Goal: Information Seeking & Learning: Learn about a topic

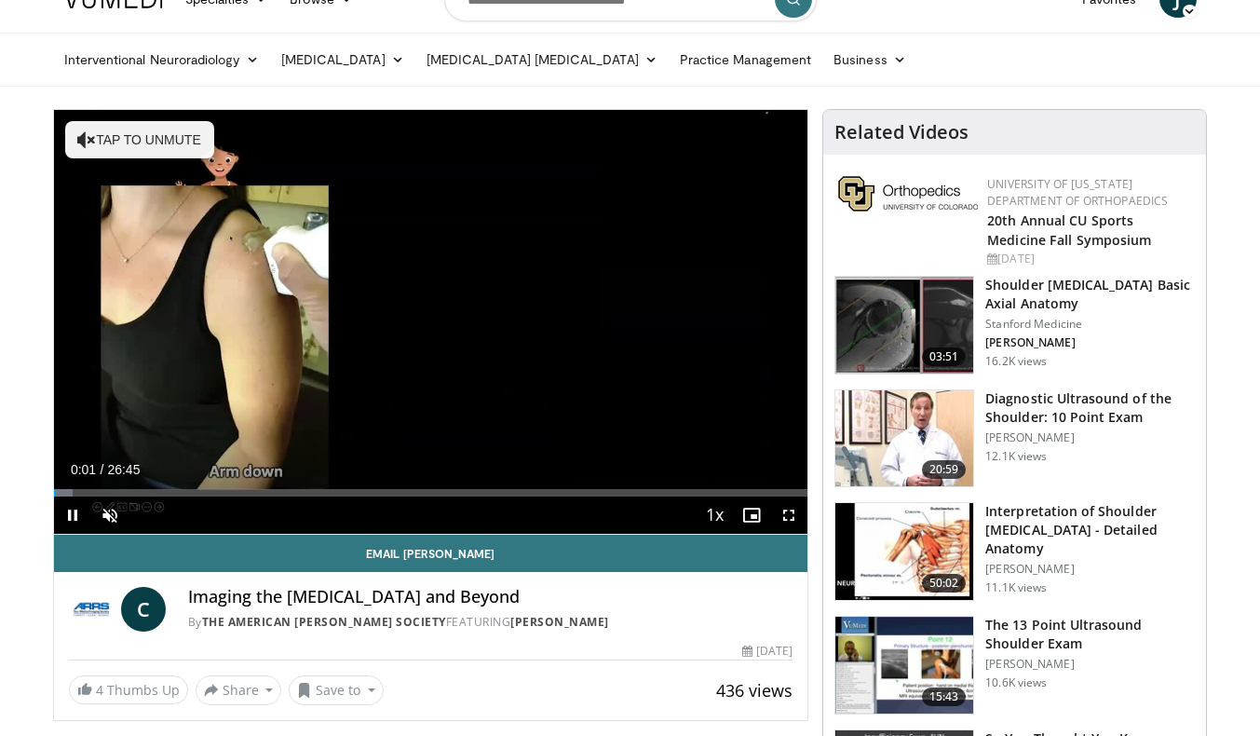
scroll to position [37, 0]
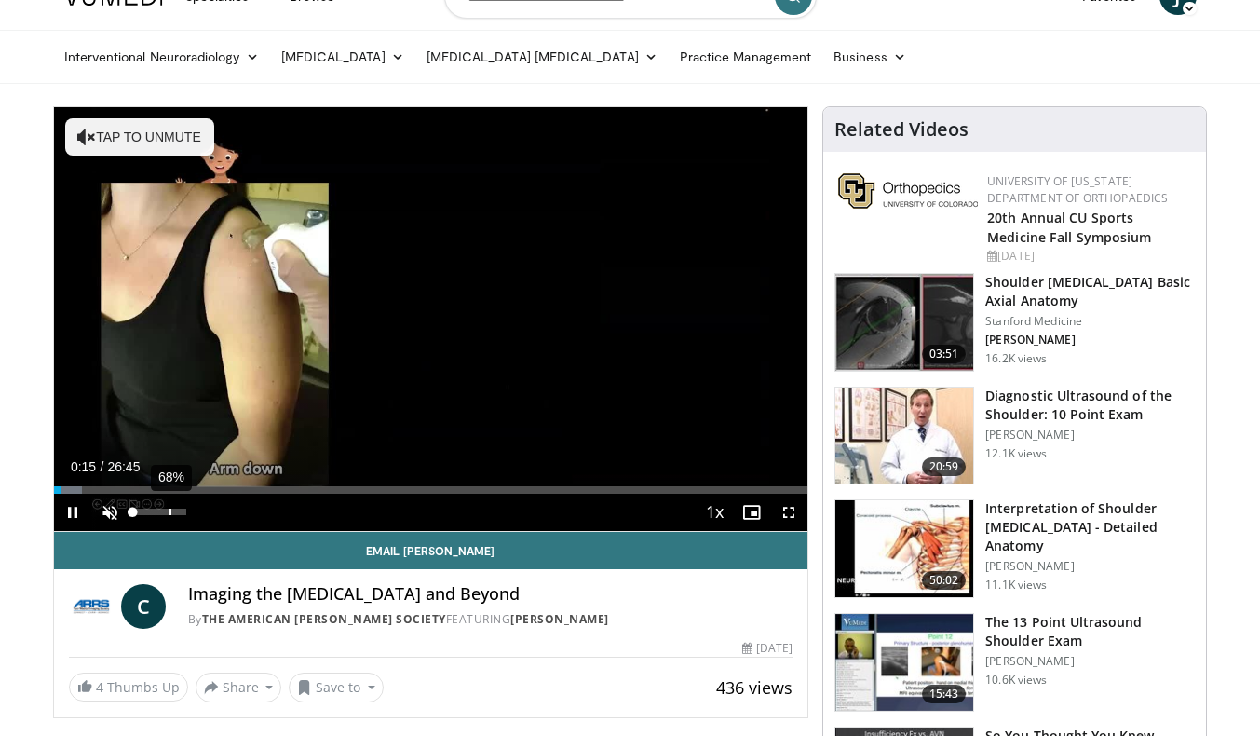
click at [174, 511] on div "68%" at bounding box center [159, 511] width 53 height 7
click at [183, 511] on video-js "**********" at bounding box center [431, 319] width 754 height 425
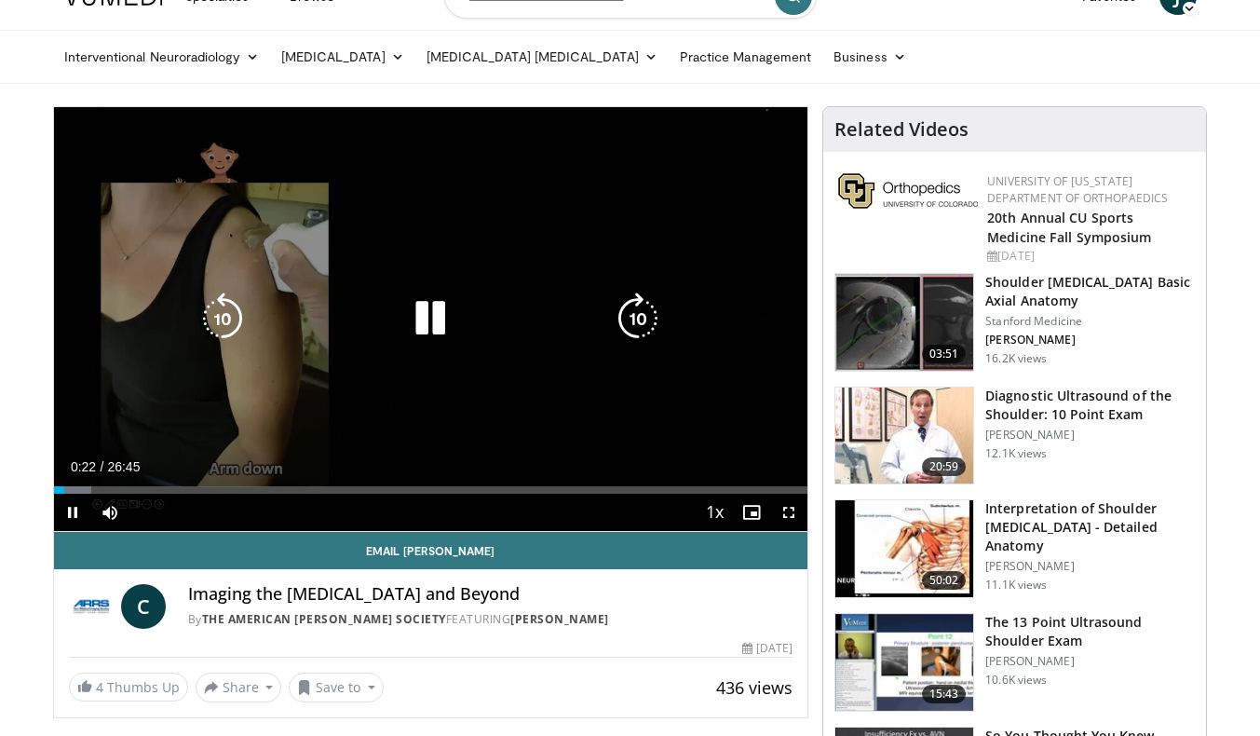
click at [642, 313] on icon "Video Player" at bounding box center [638, 318] width 52 height 52
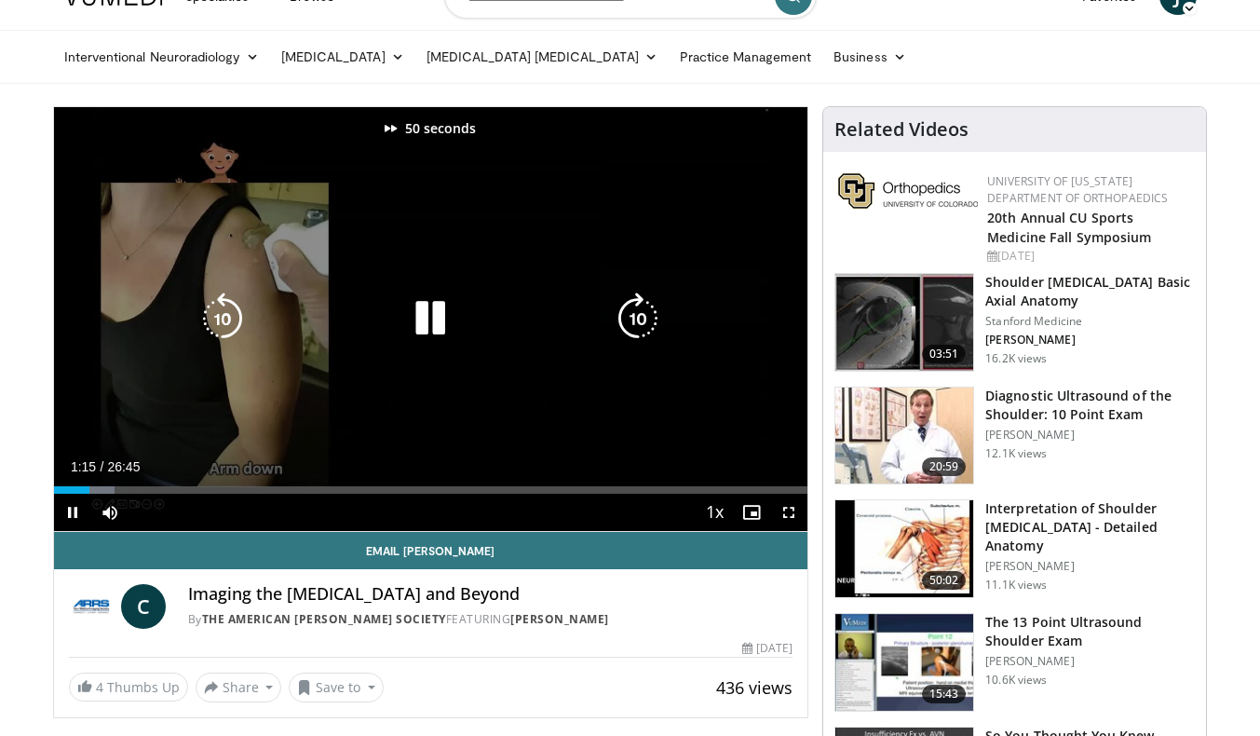
click at [642, 313] on icon "Video Player" at bounding box center [638, 318] width 52 height 52
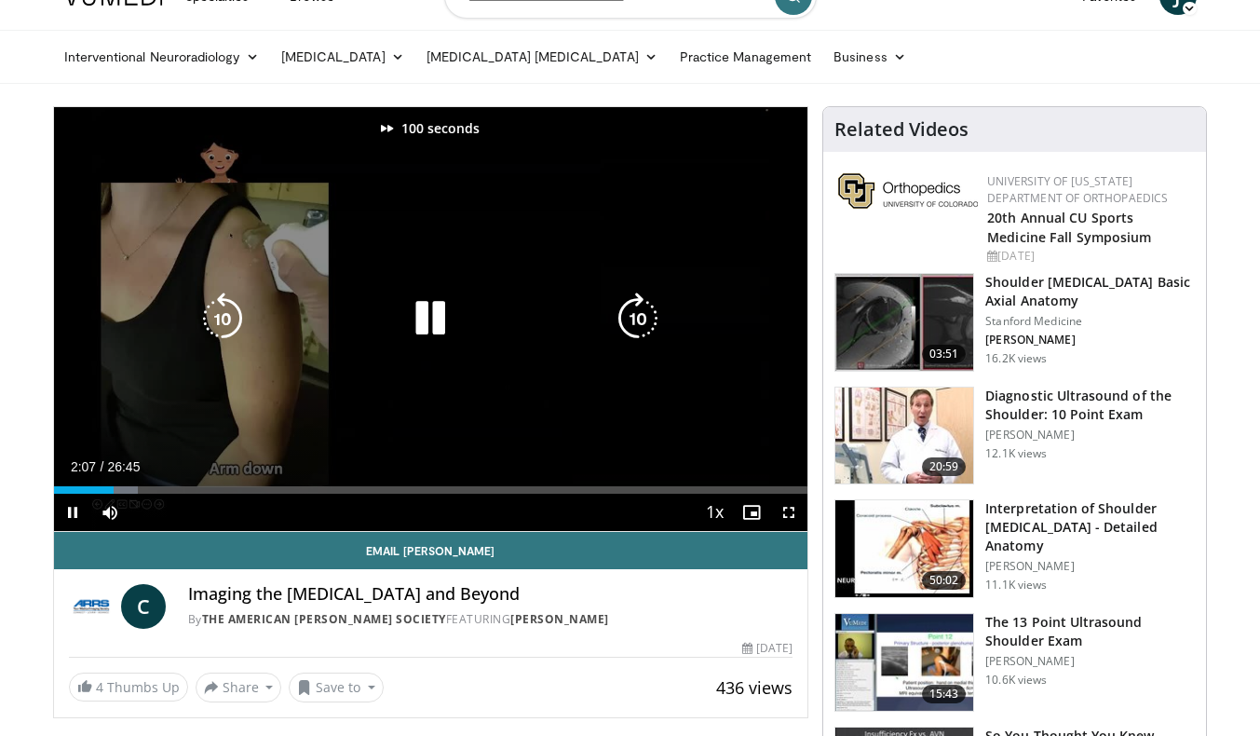
click at [642, 313] on icon "Video Player" at bounding box center [638, 318] width 52 height 52
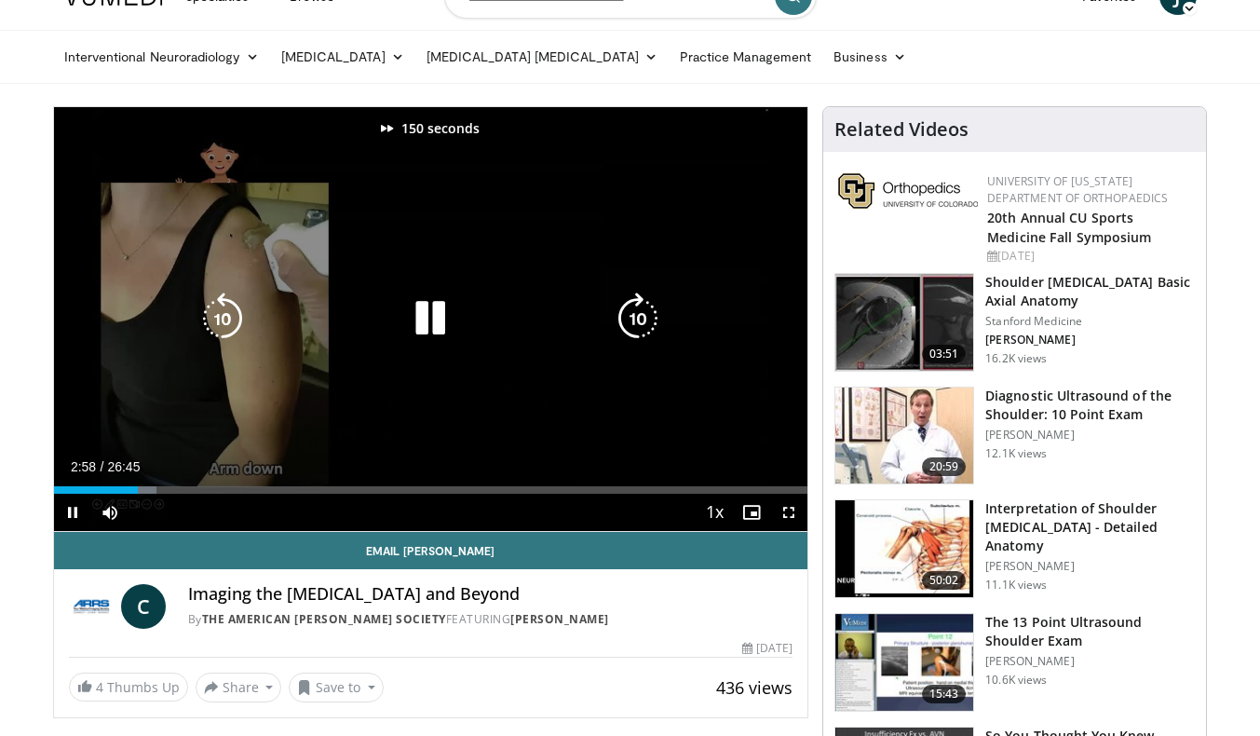
click at [642, 313] on icon "Video Player" at bounding box center [638, 318] width 52 height 52
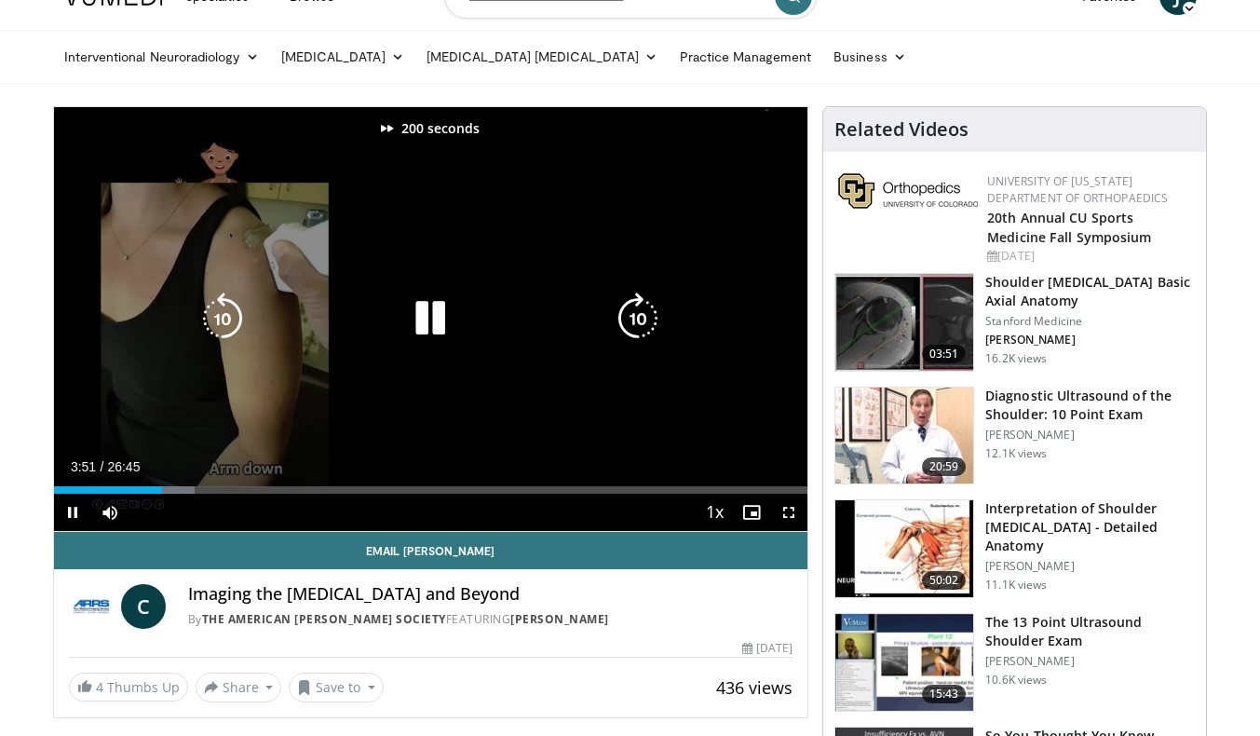
click at [642, 313] on icon "Video Player" at bounding box center [638, 318] width 52 height 52
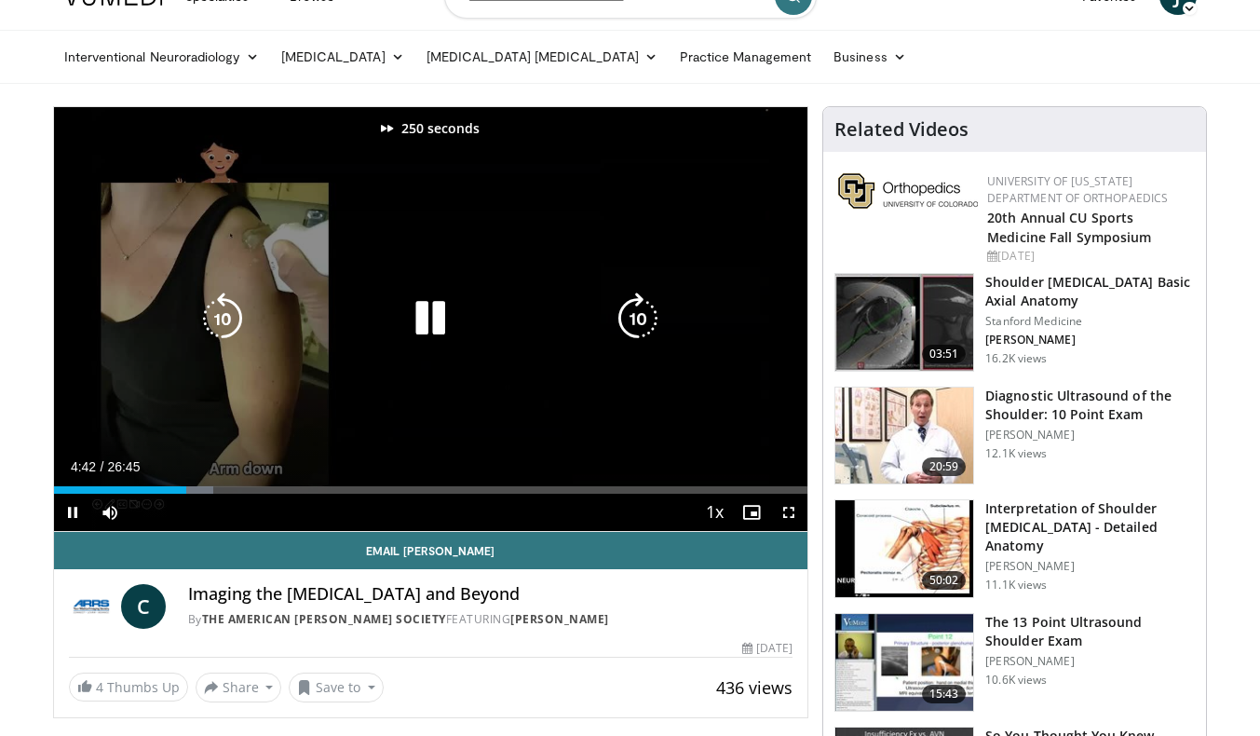
click at [642, 313] on icon "Video Player" at bounding box center [638, 318] width 52 height 52
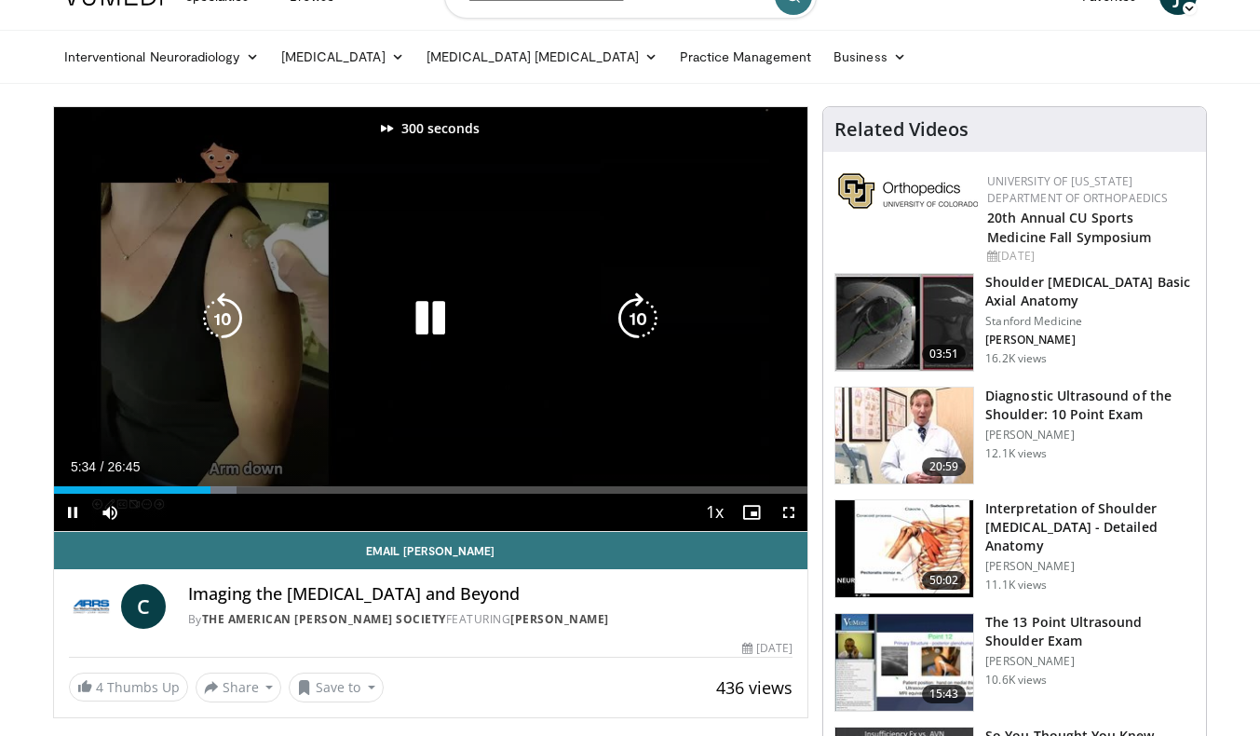
click at [642, 313] on icon "Video Player" at bounding box center [638, 318] width 52 height 52
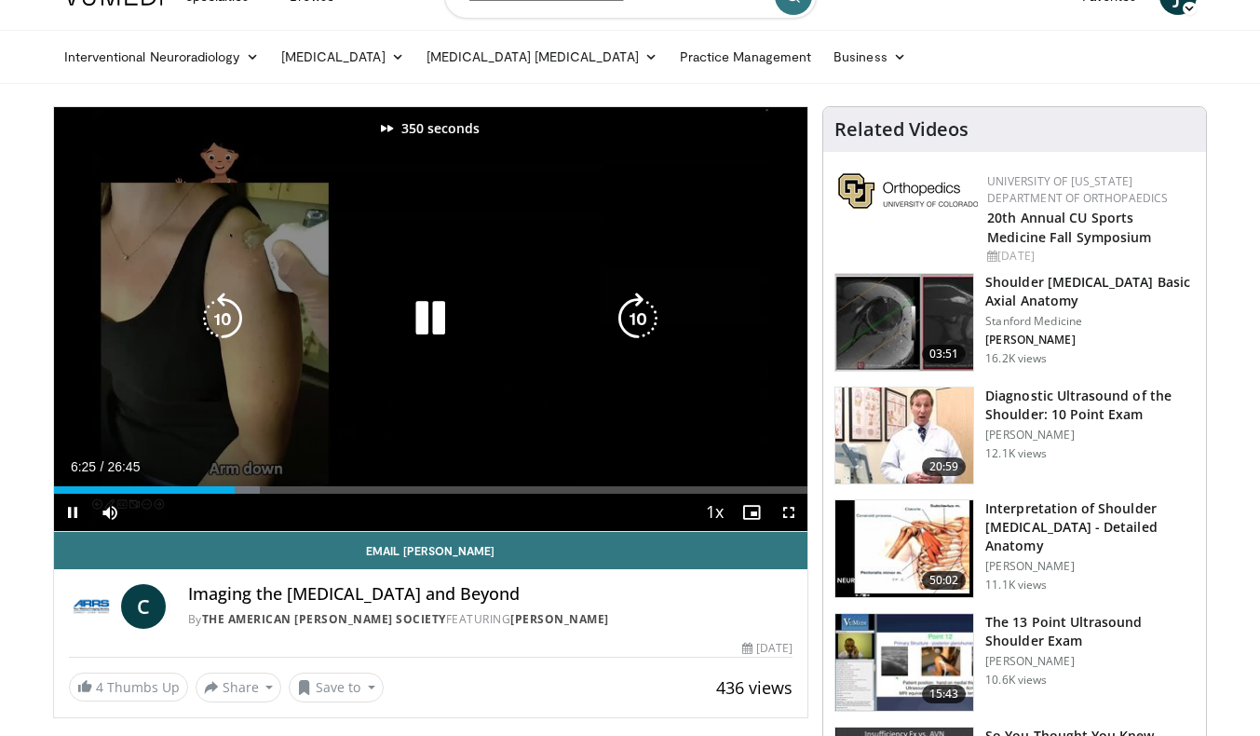
click at [642, 313] on icon "Video Player" at bounding box center [638, 318] width 52 height 52
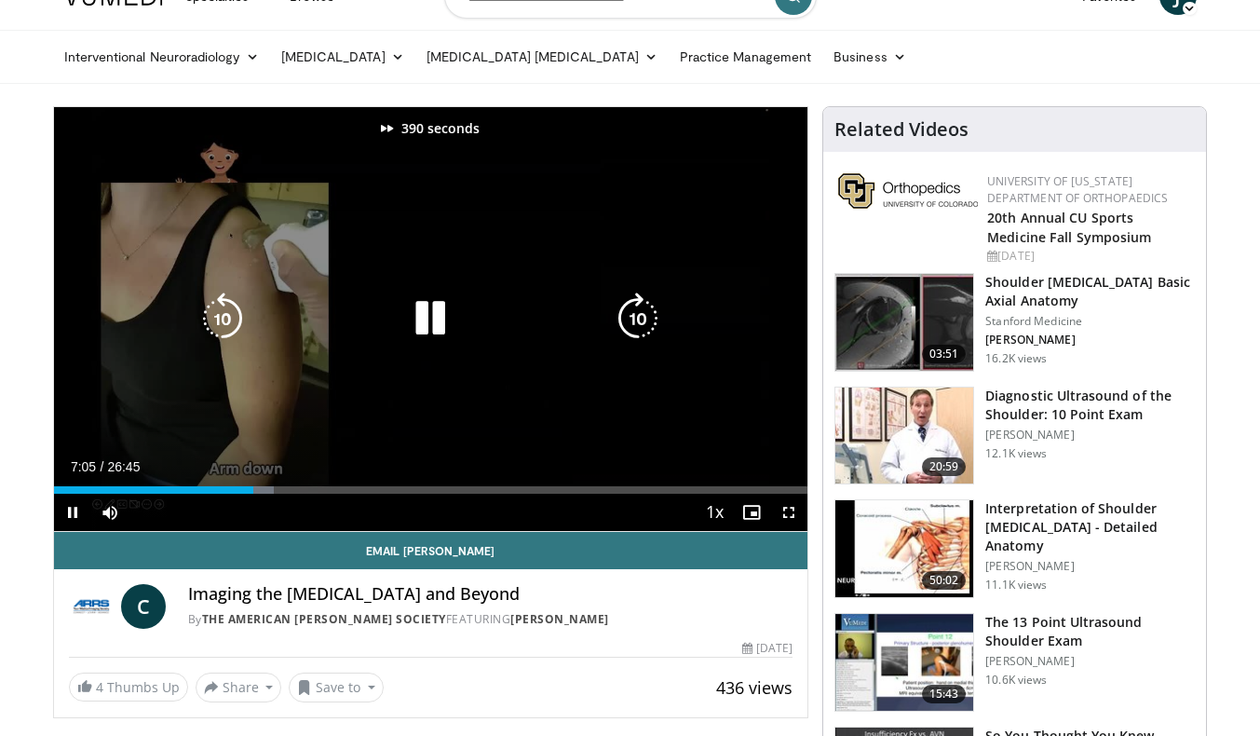
click at [642, 313] on icon "Video Player" at bounding box center [638, 318] width 52 height 52
click at [203, 305] on icon "Video Player" at bounding box center [223, 318] width 52 height 52
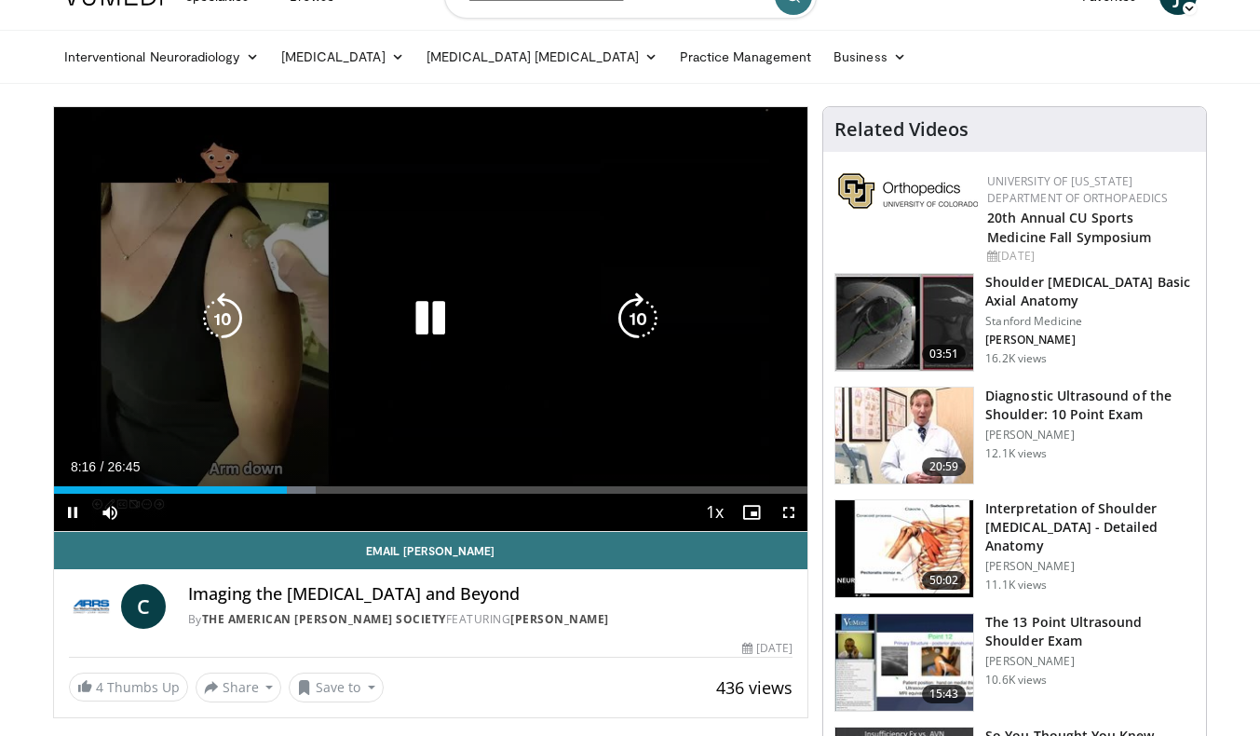
click at [224, 322] on icon "Video Player" at bounding box center [223, 318] width 52 height 52
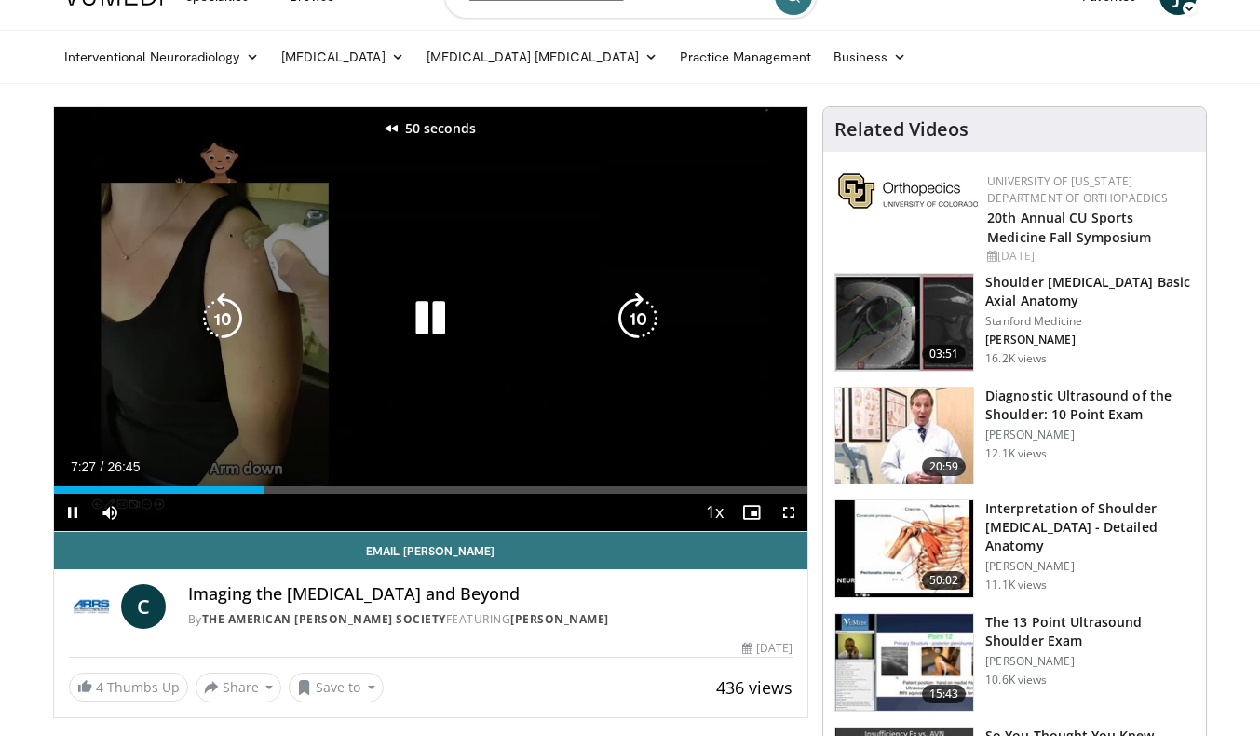
click at [224, 322] on icon "Video Player" at bounding box center [223, 318] width 52 height 52
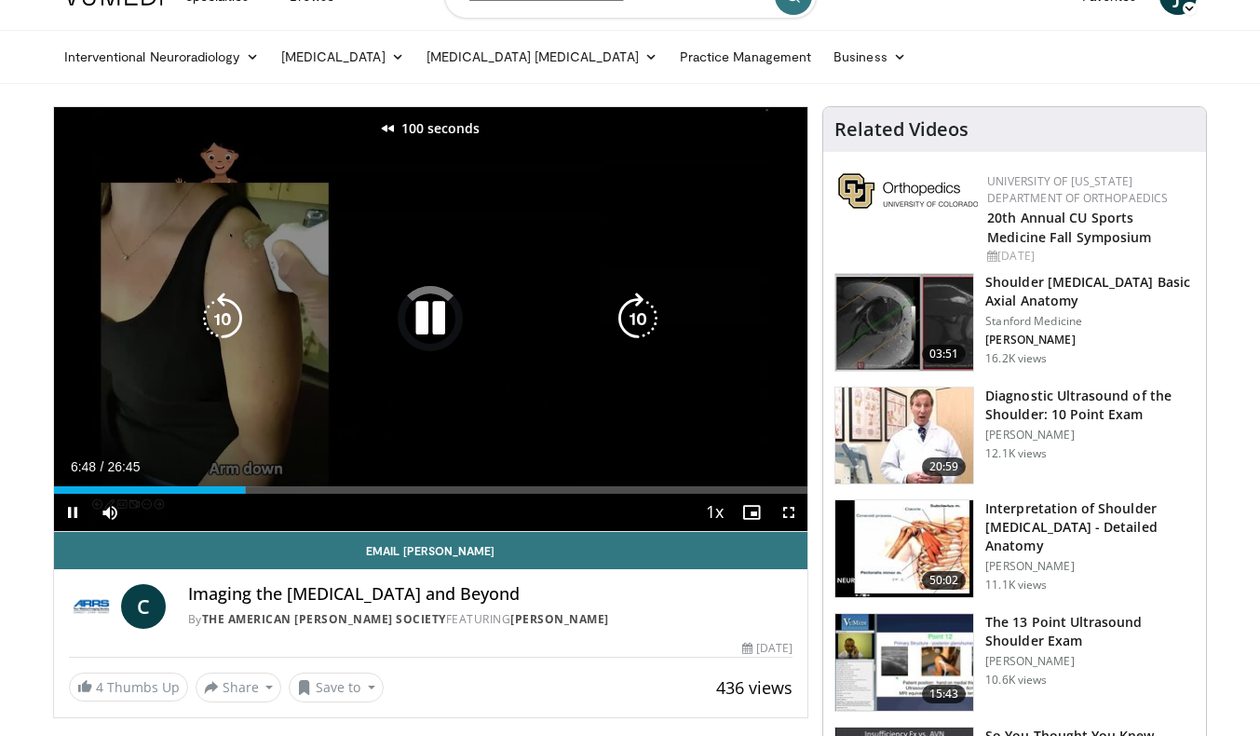
click at [224, 322] on icon "Video Player" at bounding box center [223, 318] width 52 height 52
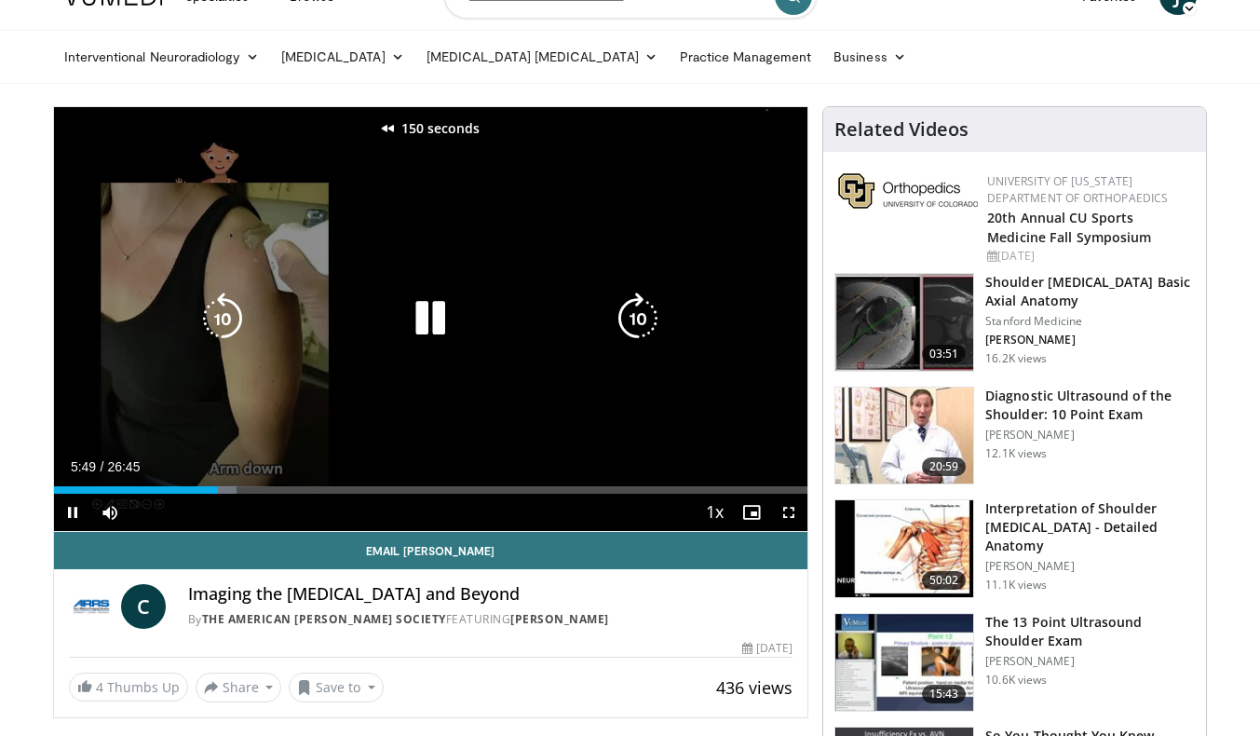
click at [224, 322] on icon "Video Player" at bounding box center [223, 318] width 52 height 52
click at [633, 311] on icon "Video Player" at bounding box center [638, 318] width 52 height 52
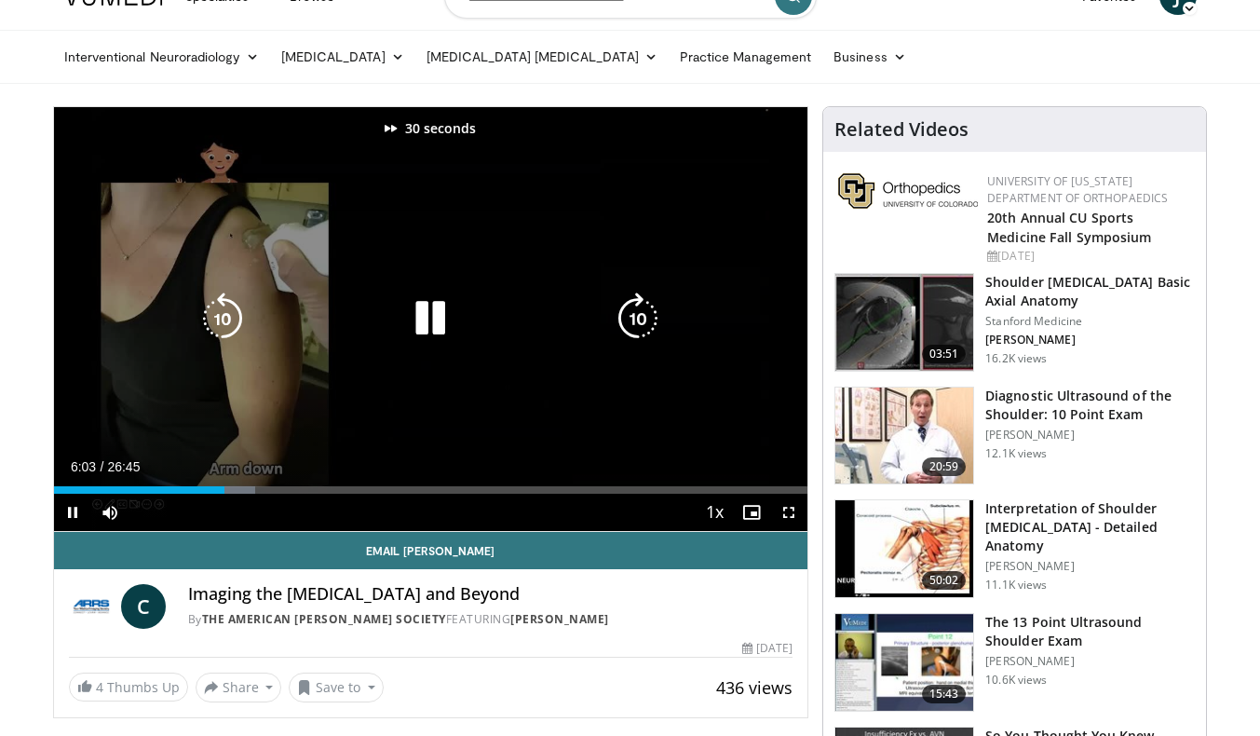
click at [210, 322] on icon "Video Player" at bounding box center [223, 318] width 52 height 52
click at [638, 305] on icon "Video Player" at bounding box center [638, 318] width 52 height 52
click at [256, 315] on div "Video Player" at bounding box center [430, 318] width 453 height 37
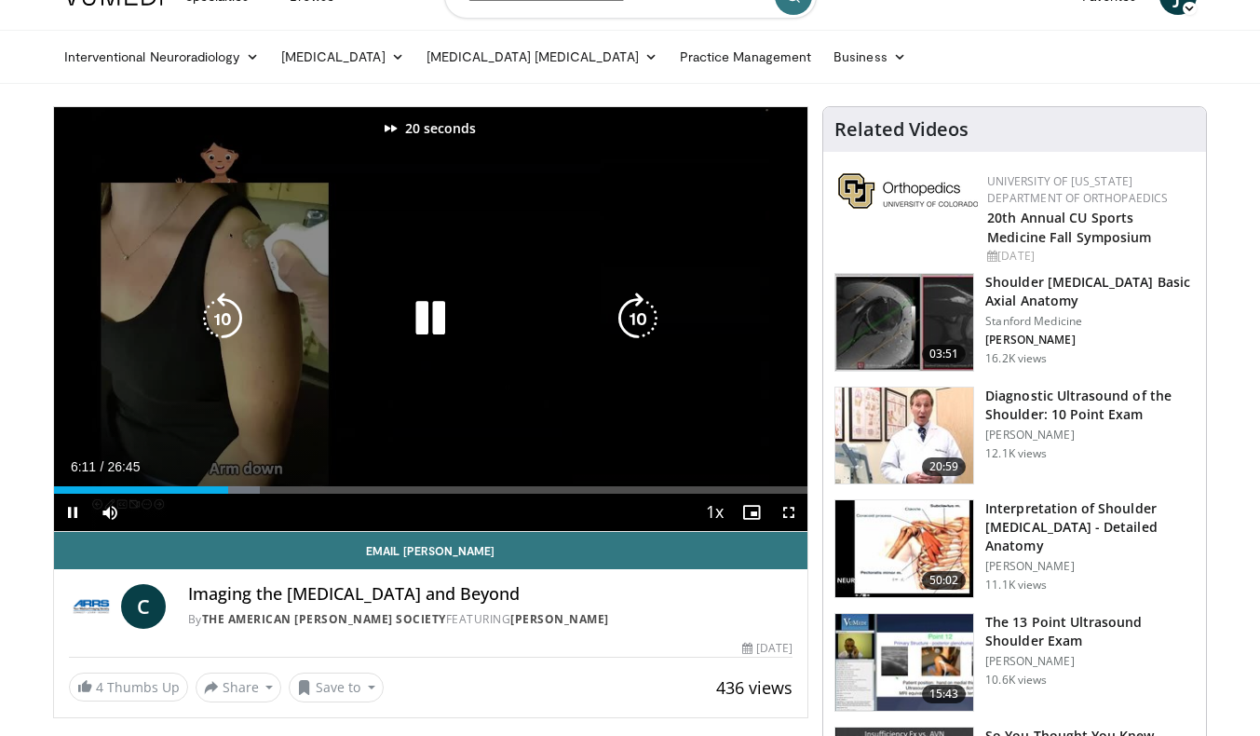
click at [222, 316] on icon "Video Player" at bounding box center [223, 318] width 52 height 52
click at [649, 314] on icon "Video Player" at bounding box center [638, 318] width 52 height 52
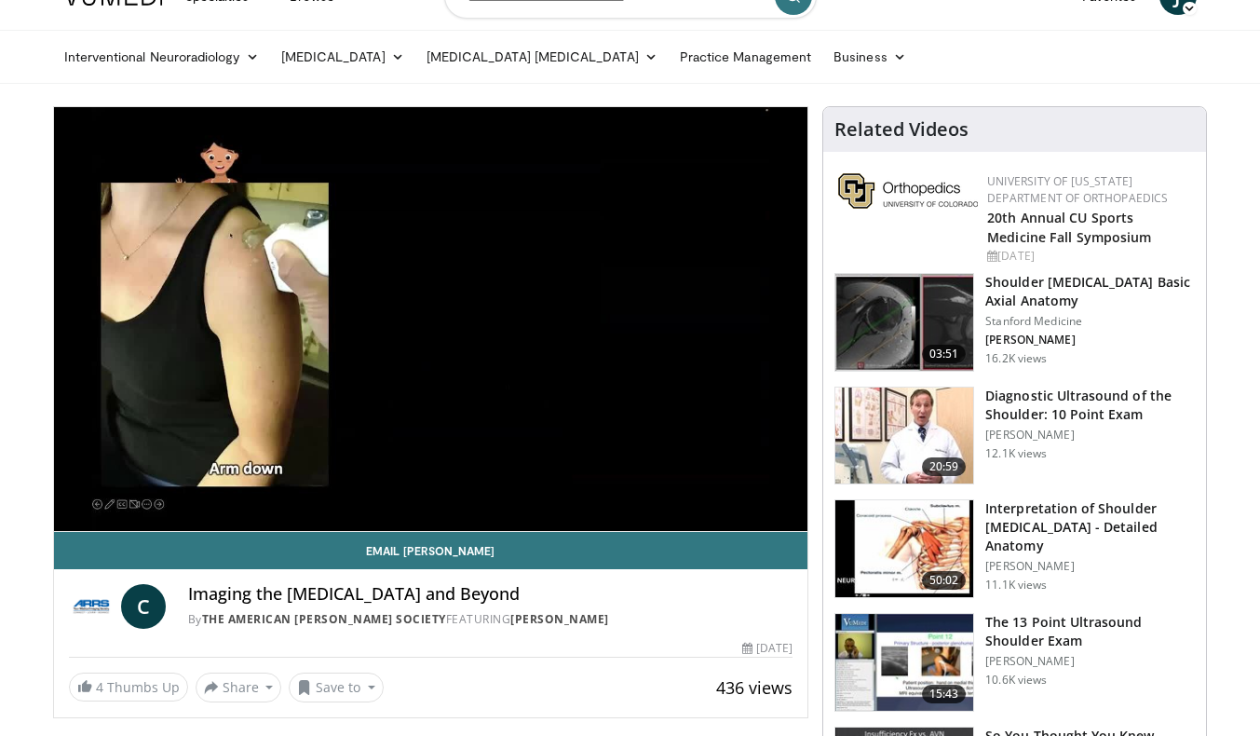
click at [649, 314] on div "20 seconds Tap to unmute" at bounding box center [431, 319] width 754 height 424
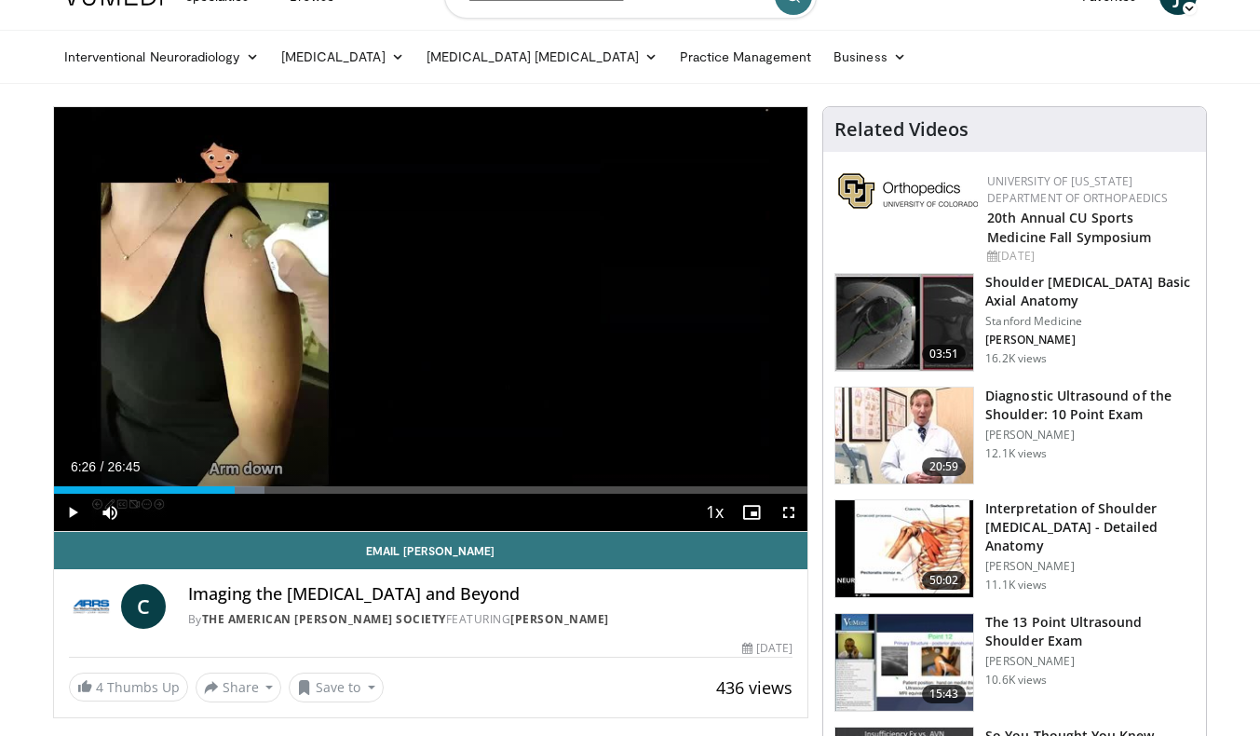
click at [649, 314] on div "20 seconds Tap to unmute" at bounding box center [431, 319] width 754 height 424
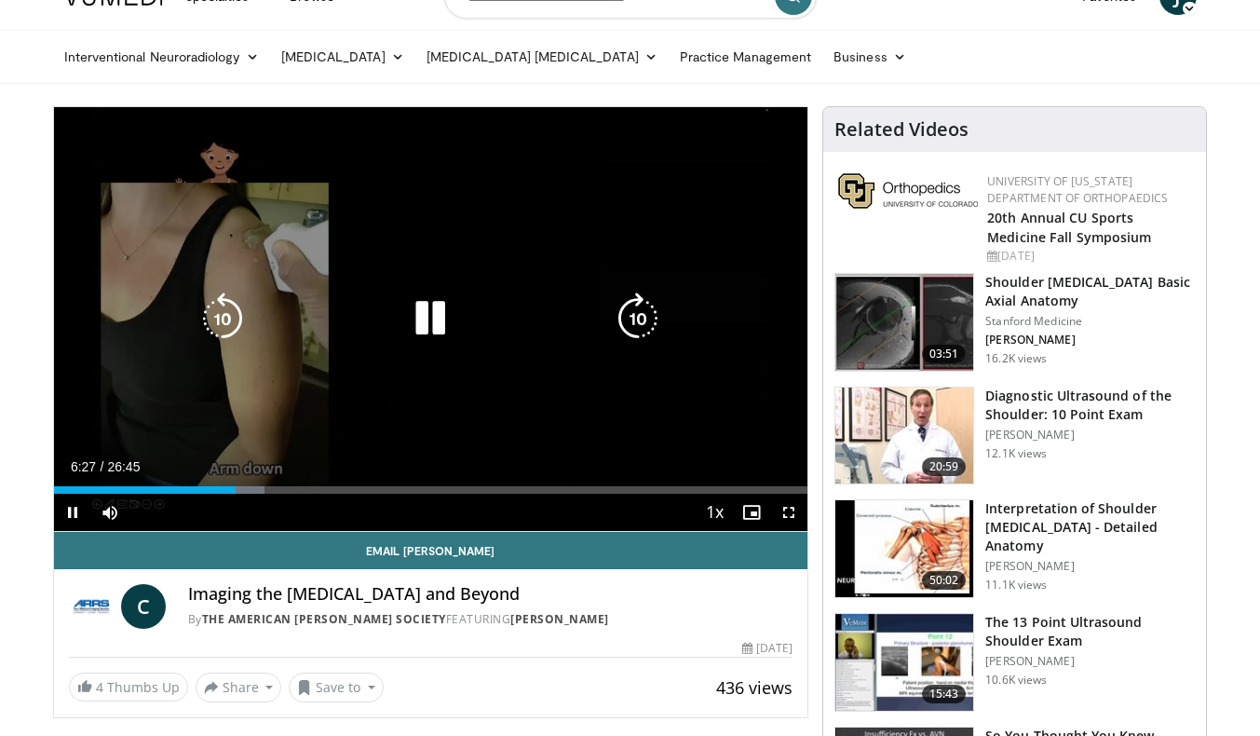
click at [634, 319] on icon "Video Player" at bounding box center [638, 318] width 52 height 52
click at [237, 327] on icon "Video Player" at bounding box center [223, 318] width 52 height 52
click at [649, 315] on icon "Video Player" at bounding box center [638, 318] width 52 height 52
click at [219, 305] on icon "Video Player" at bounding box center [223, 318] width 52 height 52
click at [643, 318] on icon "Video Player" at bounding box center [638, 318] width 52 height 52
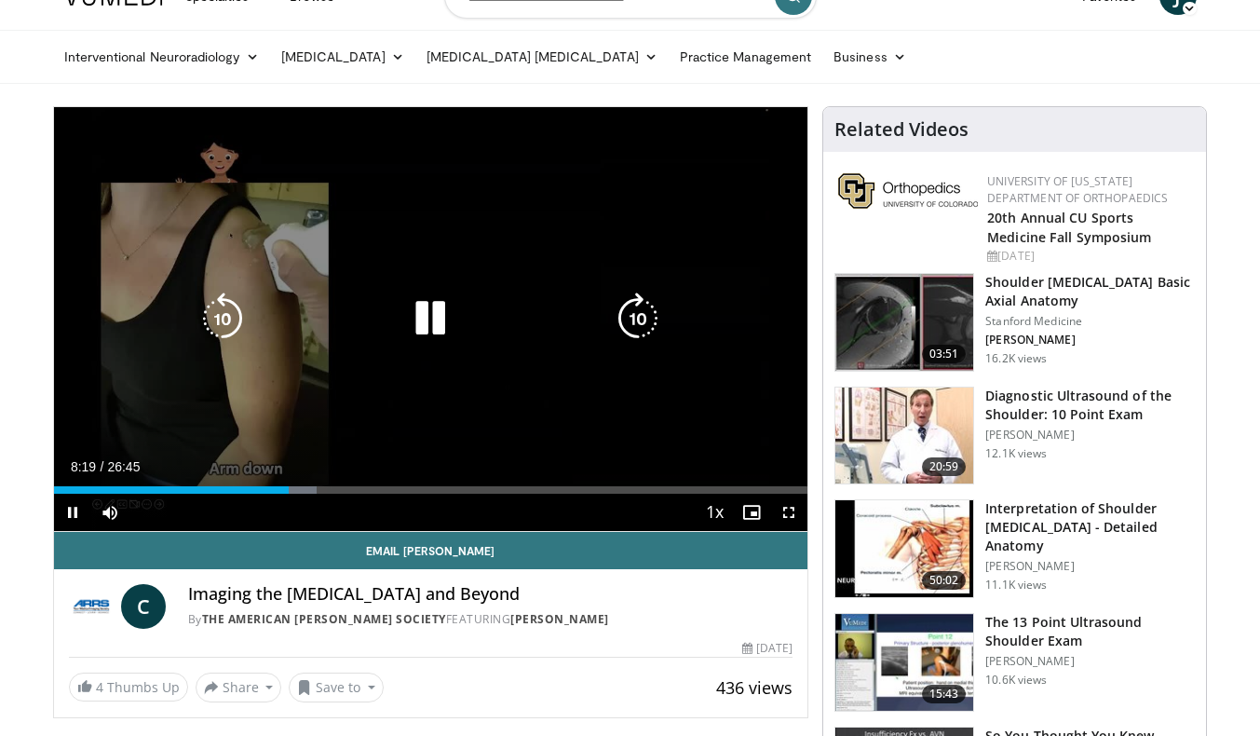
click at [215, 306] on icon "Video Player" at bounding box center [223, 318] width 52 height 52
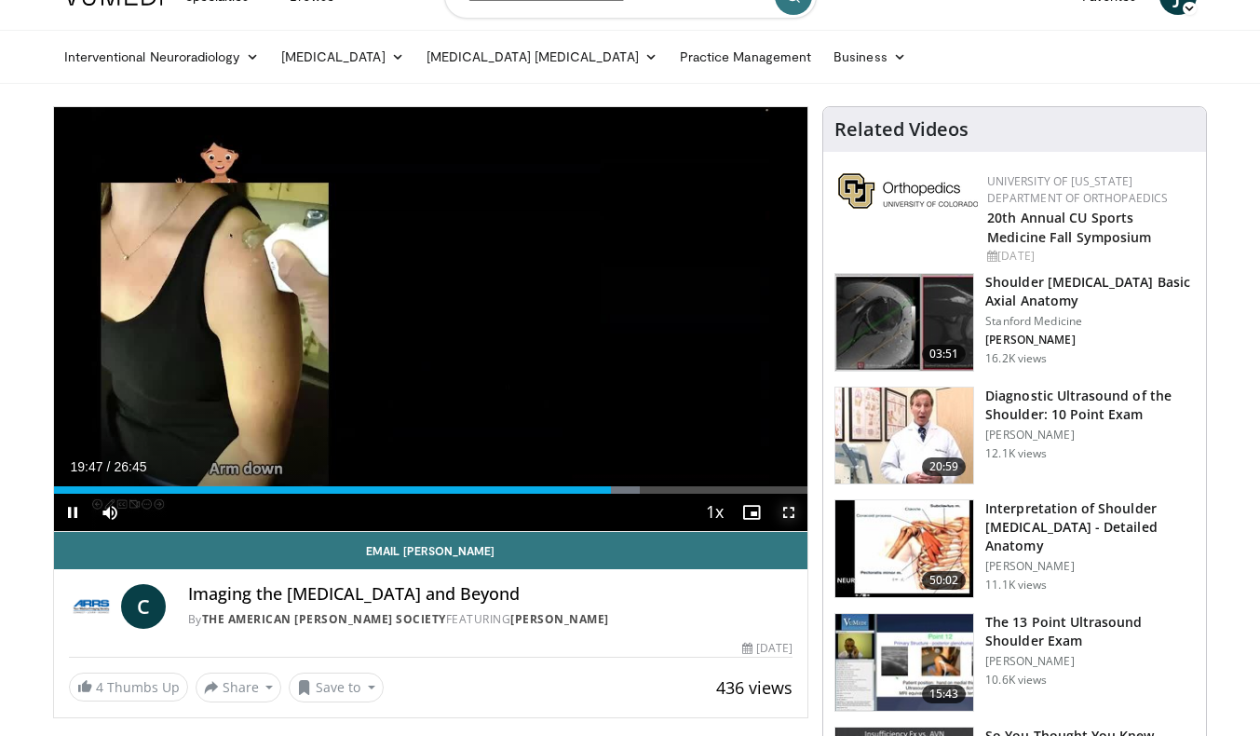
click at [788, 508] on span "Video Player" at bounding box center [788, 512] width 37 height 37
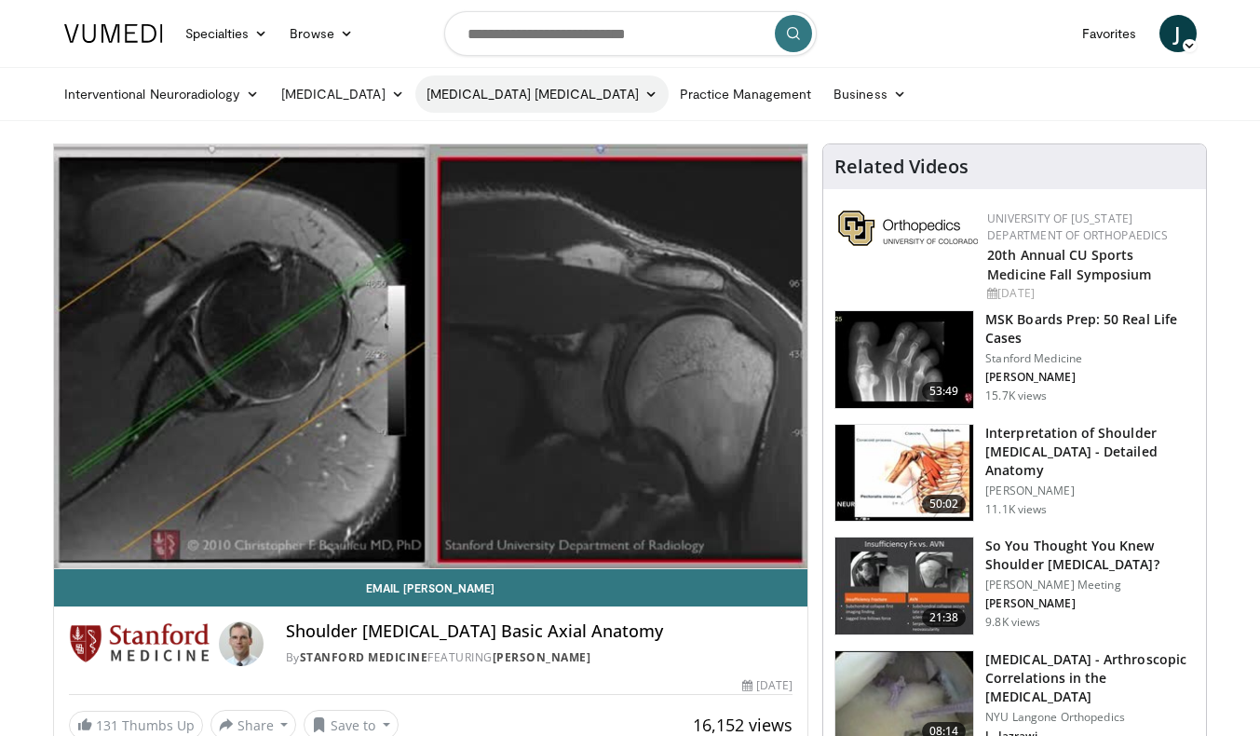
click at [610, 98] on link "[MEDICAL_DATA] [MEDICAL_DATA]" at bounding box center [541, 93] width 253 height 37
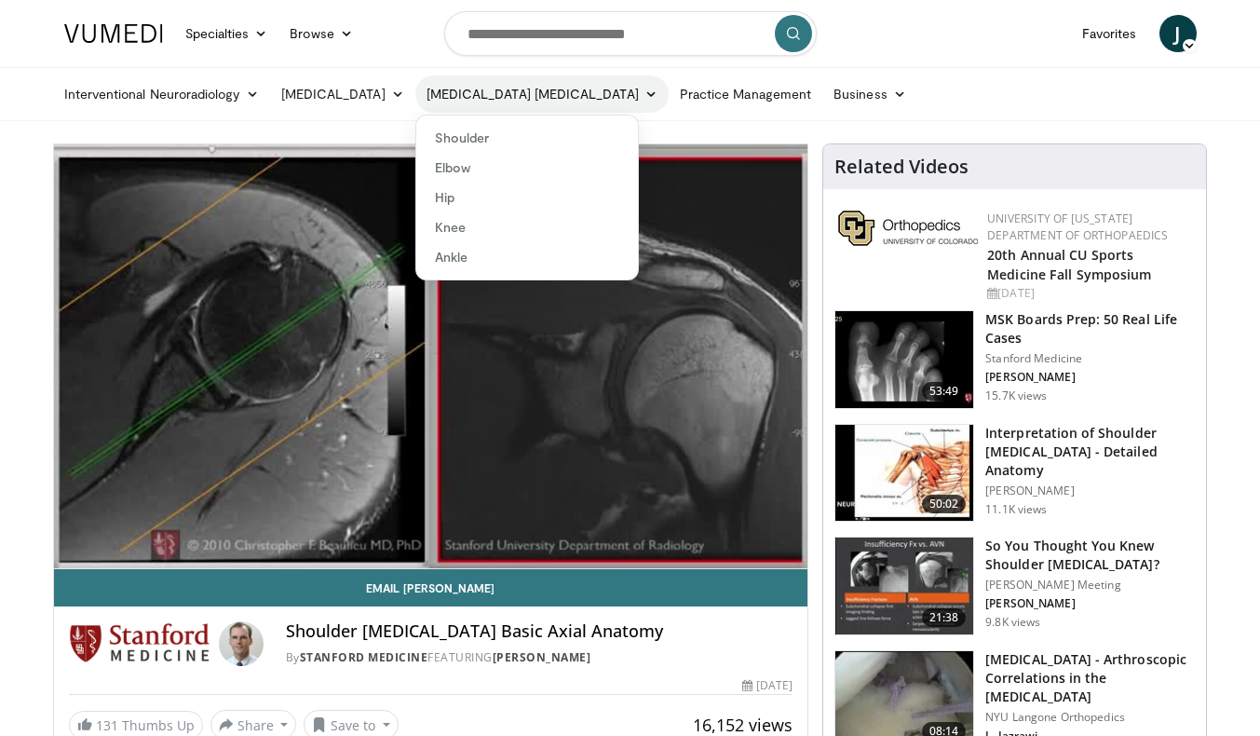
click at [575, 91] on link "[MEDICAL_DATA] [MEDICAL_DATA]" at bounding box center [541, 93] width 253 height 37
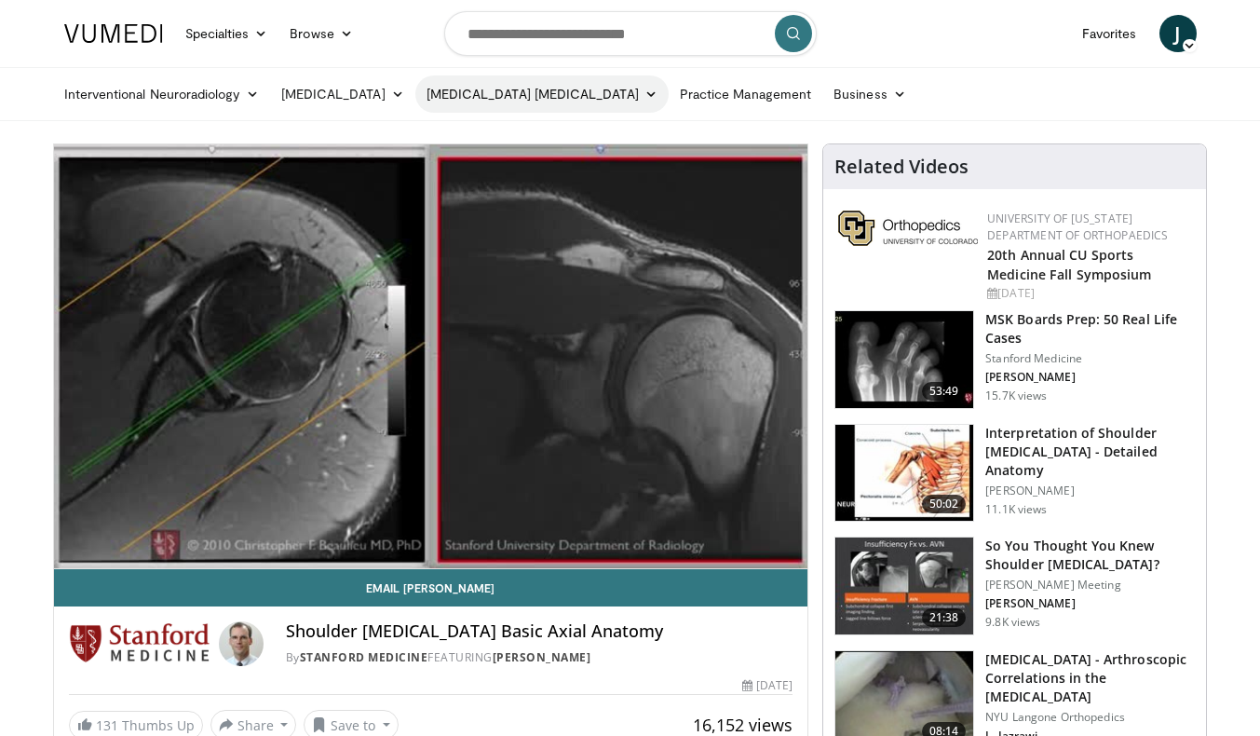
click at [567, 97] on link "[MEDICAL_DATA] [MEDICAL_DATA]" at bounding box center [541, 93] width 253 height 37
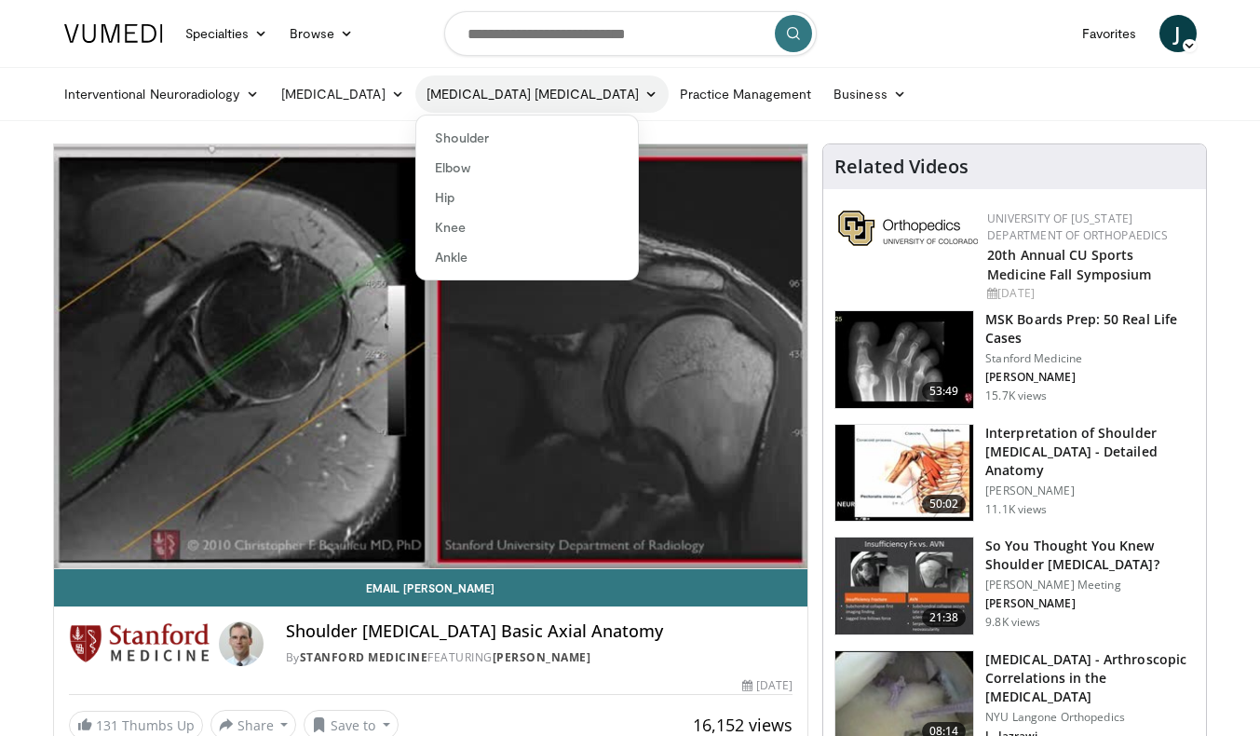
click at [567, 97] on link "[MEDICAL_DATA] [MEDICAL_DATA]" at bounding box center [541, 93] width 253 height 37
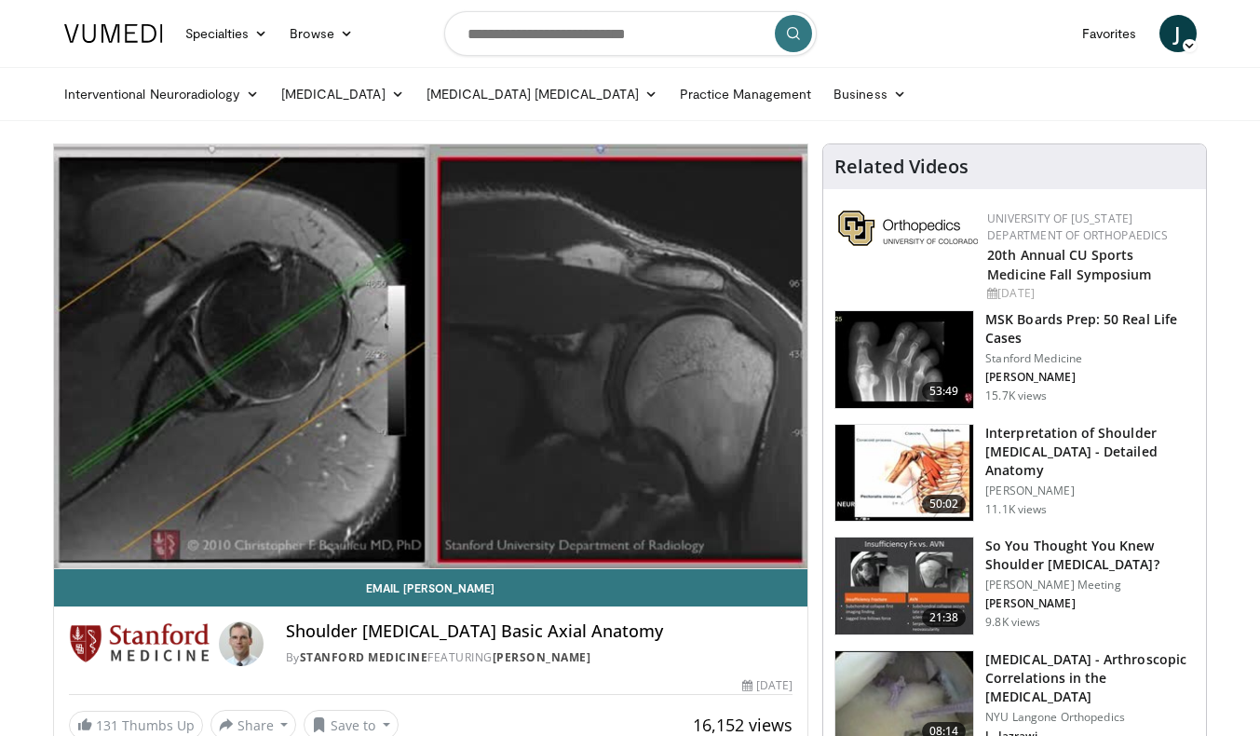
click at [1035, 313] on h3 "MSK Boards Prep: 50 Real Life Cases" at bounding box center [1090, 328] width 210 height 37
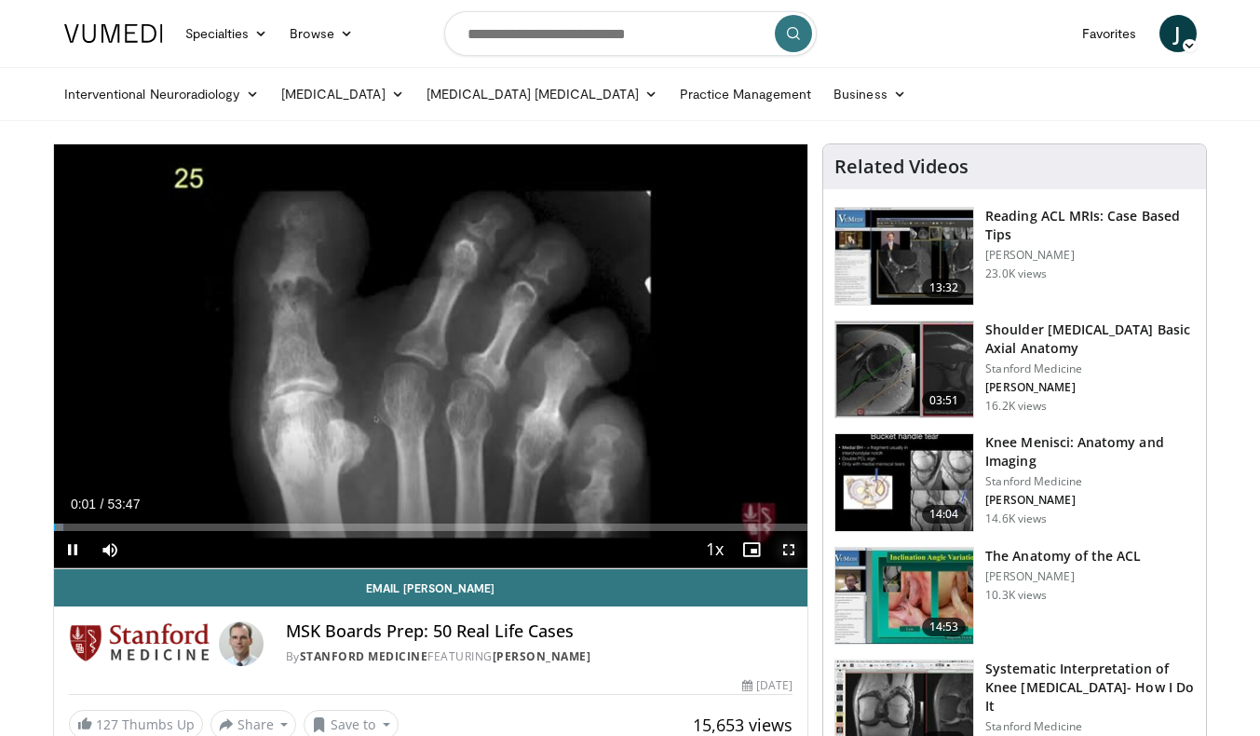
click at [792, 549] on span "Video Player" at bounding box center [788, 549] width 37 height 37
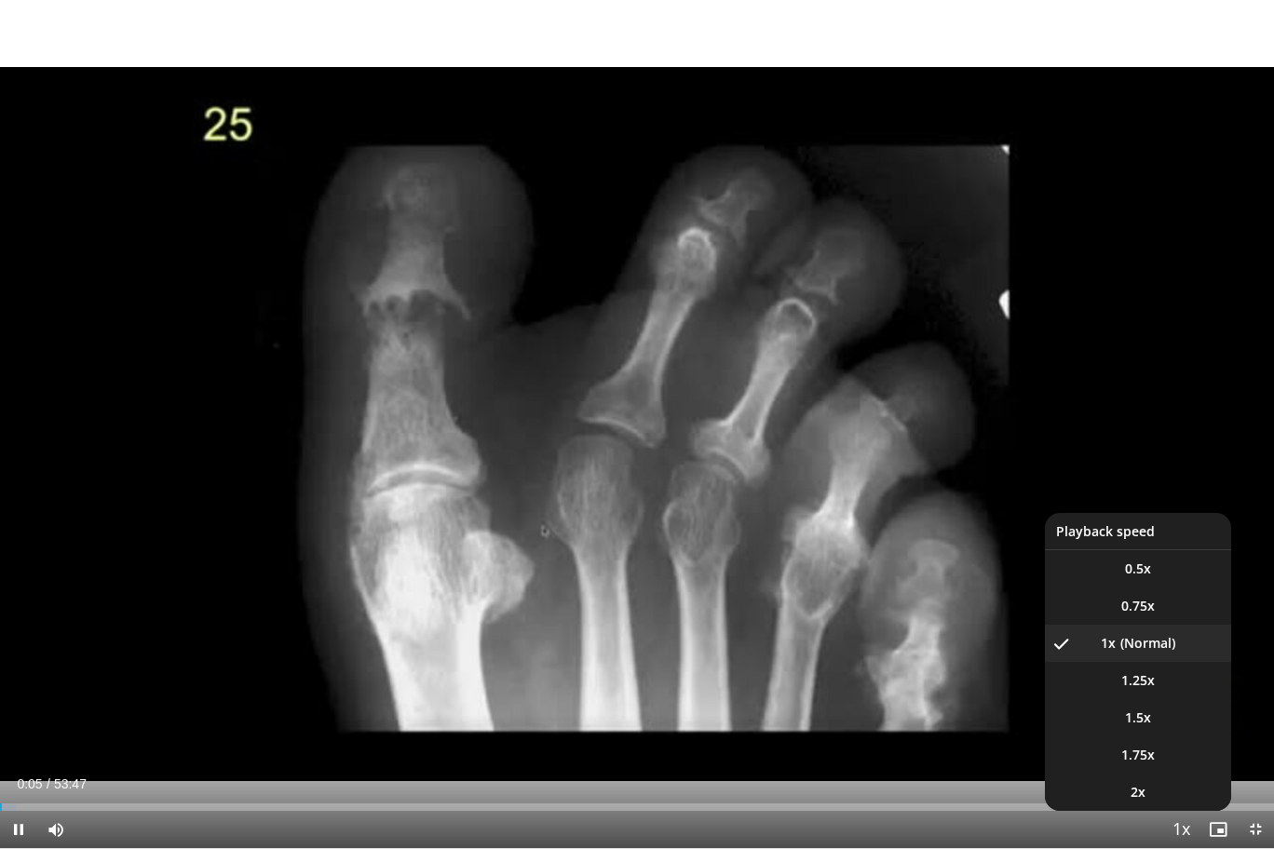
click at [1183, 735] on span "Video Player" at bounding box center [1181, 830] width 26 height 37
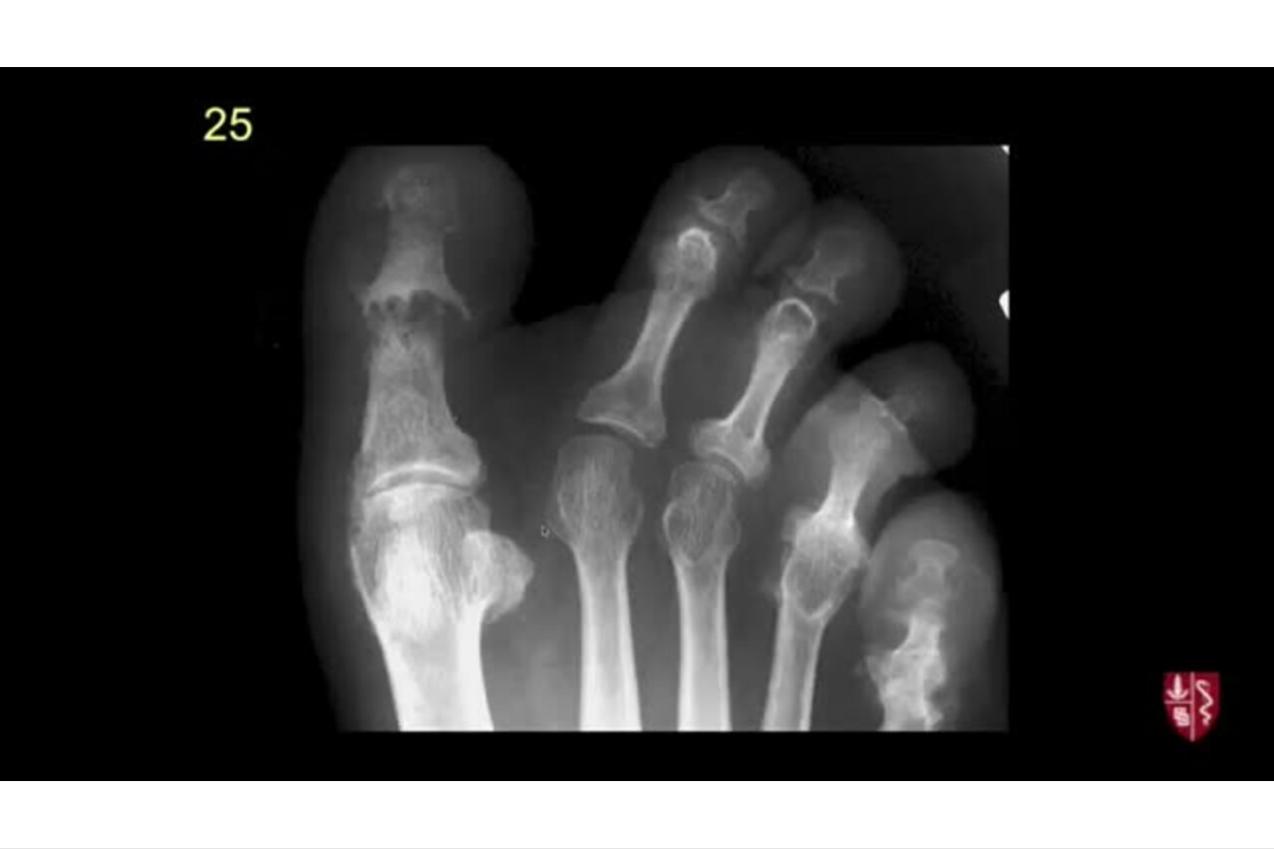
click at [1183, 735] on video-js "**********" at bounding box center [637, 424] width 1274 height 849
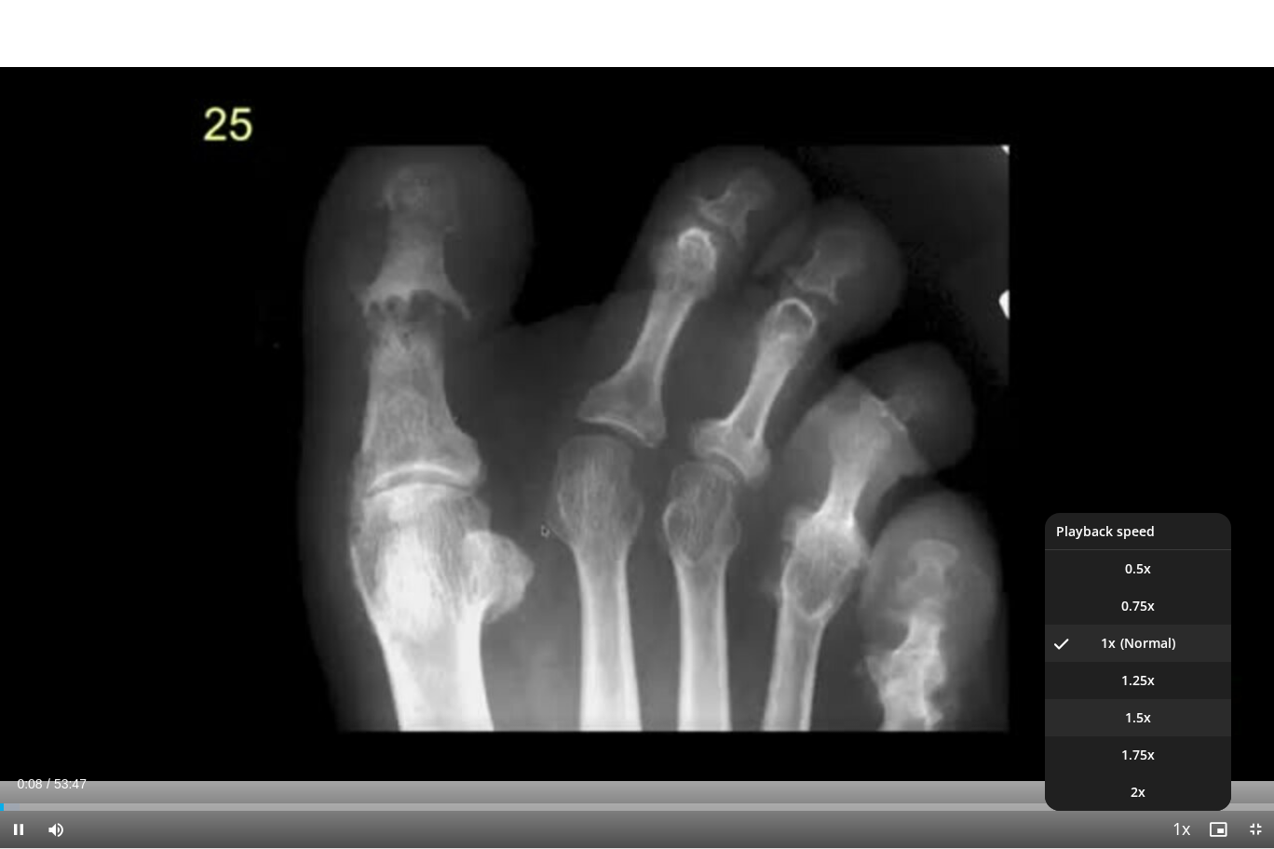
click at [1146, 713] on span "1.5x" at bounding box center [1138, 718] width 26 height 19
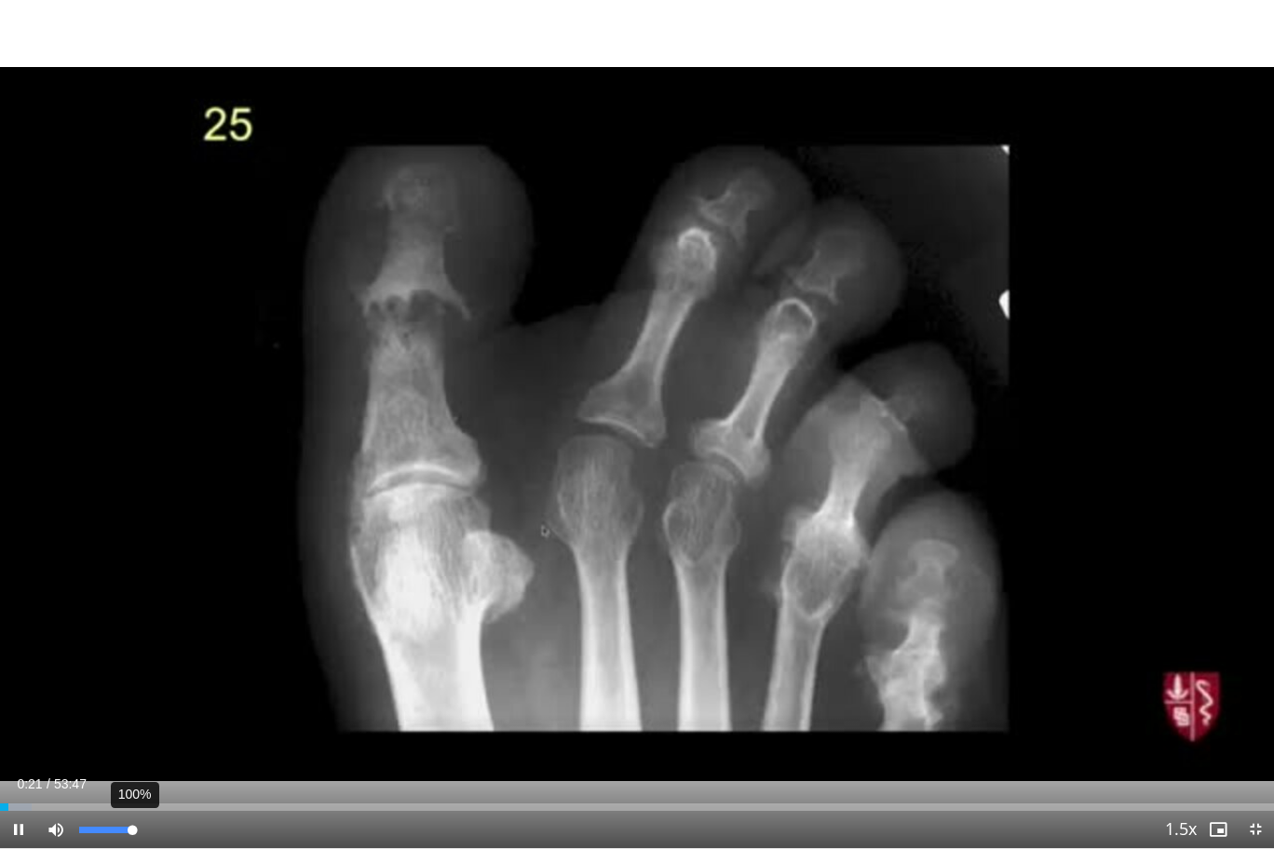
drag, startPoint x: 125, startPoint y: 829, endPoint x: 135, endPoint y: 833, distance: 10.9
click at [132, 735] on div "Volume Level" at bounding box center [105, 830] width 53 height 7
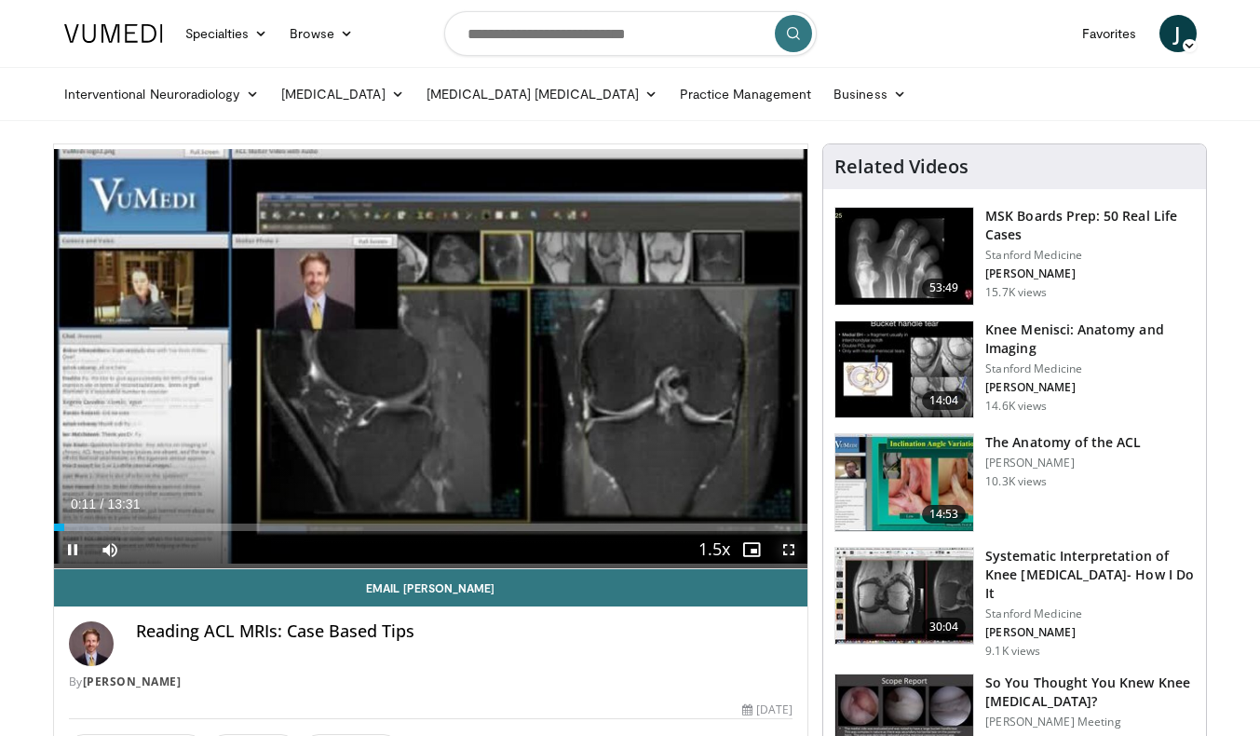
click at [779, 550] on span "Video Player" at bounding box center [788, 549] width 37 height 37
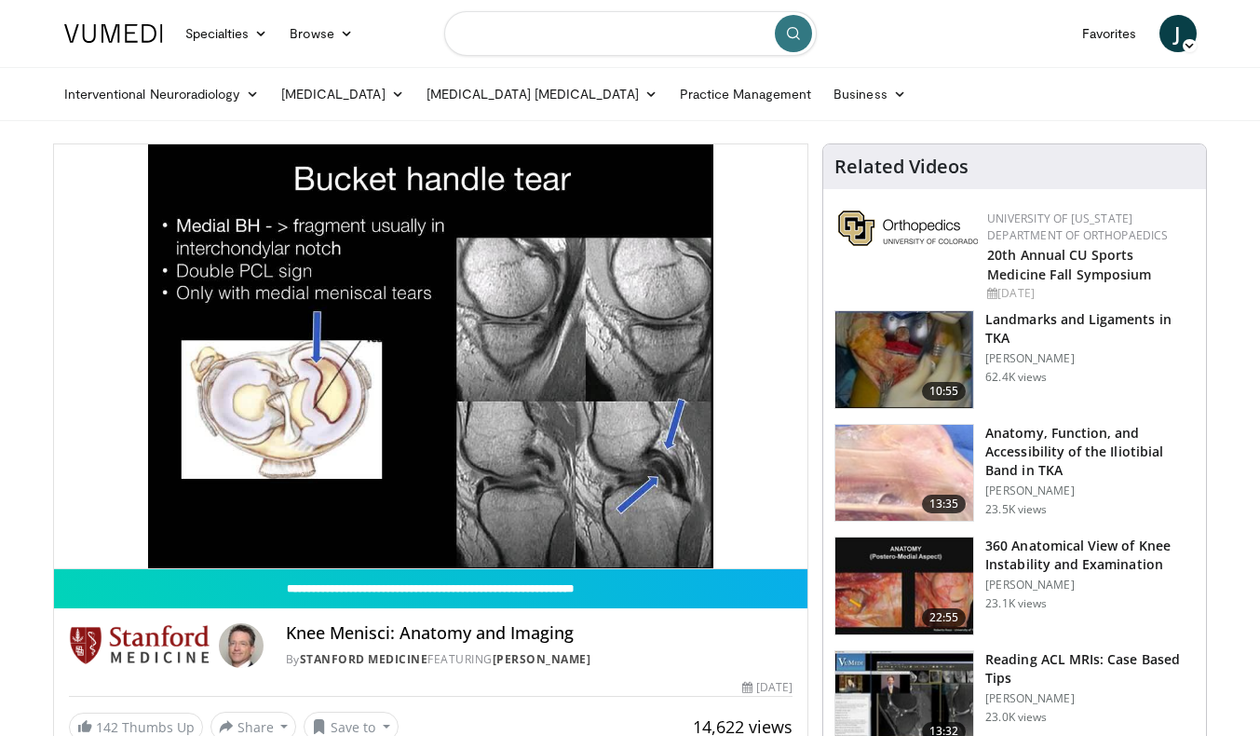
click at [647, 36] on input "Search topics, interventions" at bounding box center [630, 33] width 373 height 45
type input "*******"
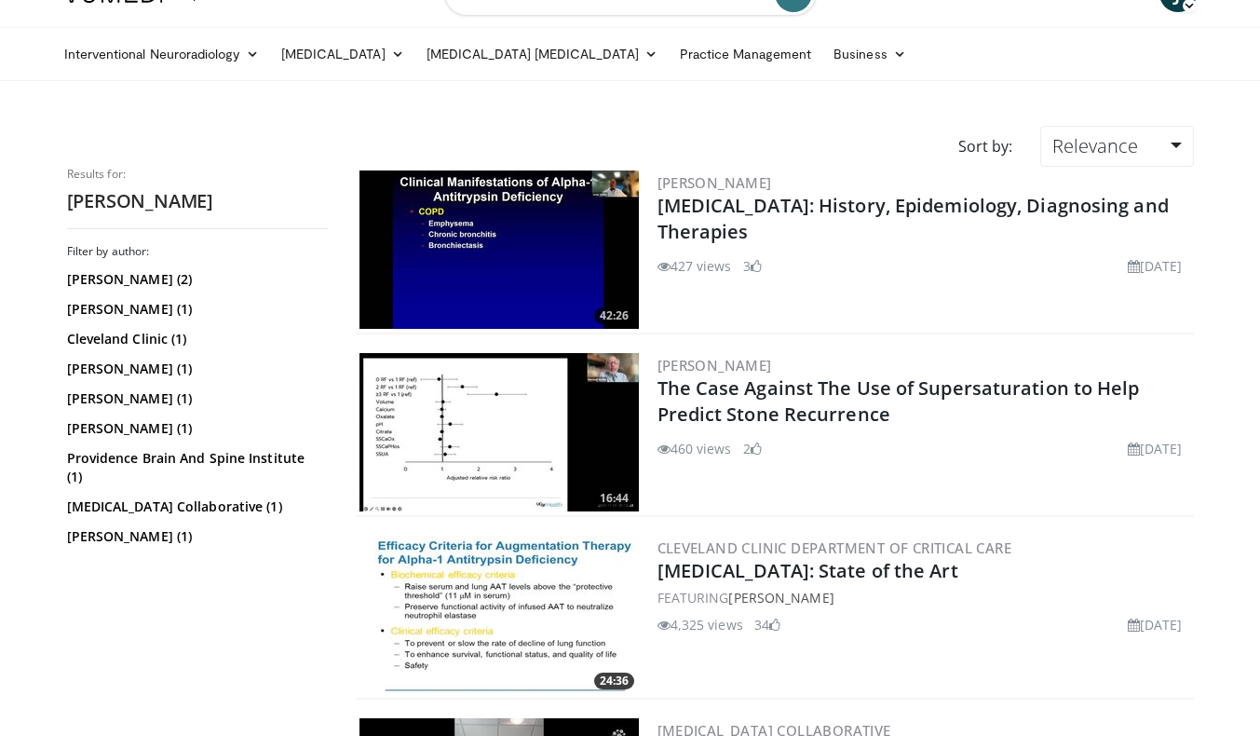
scroll to position [20, 0]
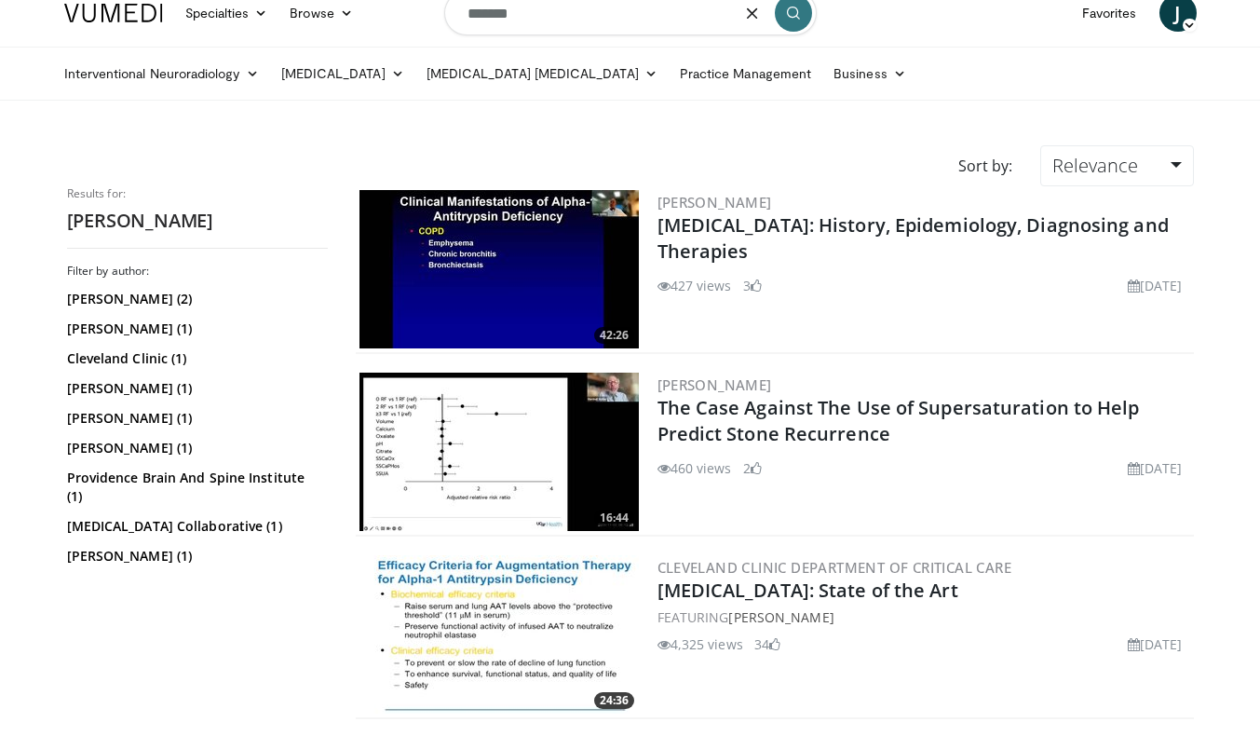
click at [468, 18] on input "*******" at bounding box center [630, 13] width 373 height 45
type input "**********"
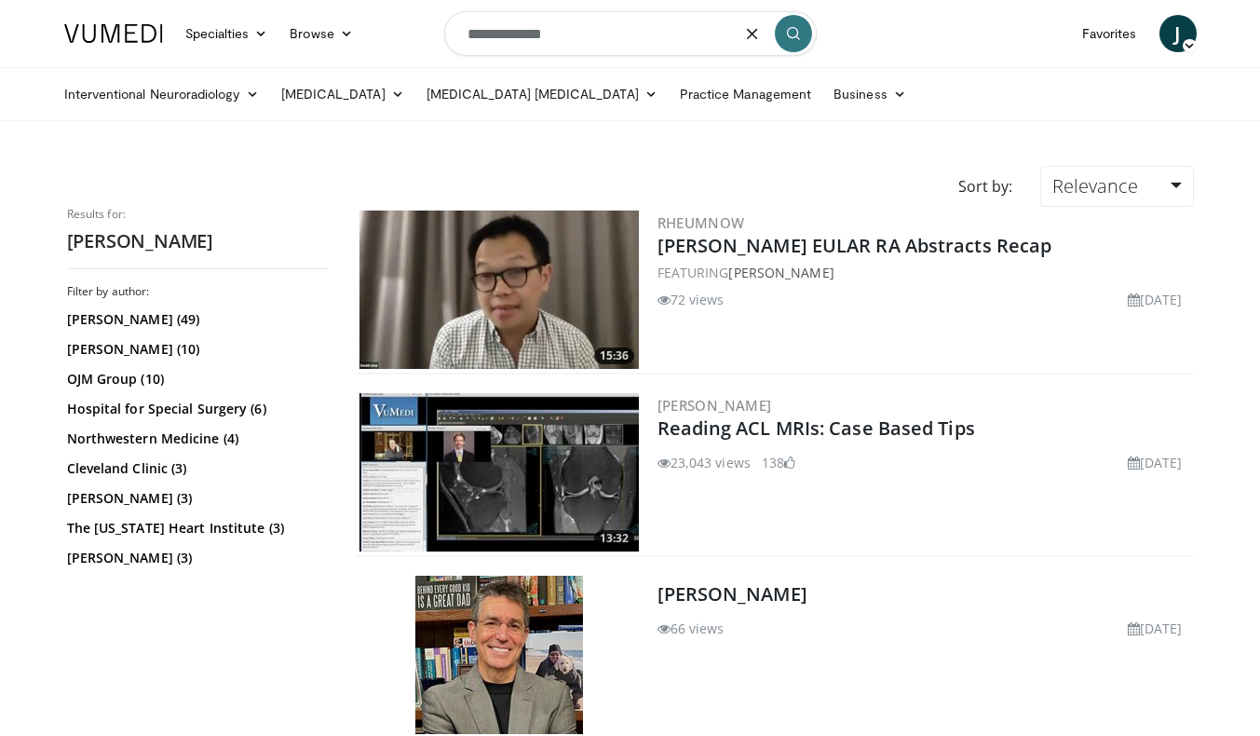
click at [582, 45] on input "**********" at bounding box center [630, 33] width 373 height 45
click at [613, 100] on link "[MEDICAL_DATA] [MEDICAL_DATA]" at bounding box center [541, 93] width 253 height 37
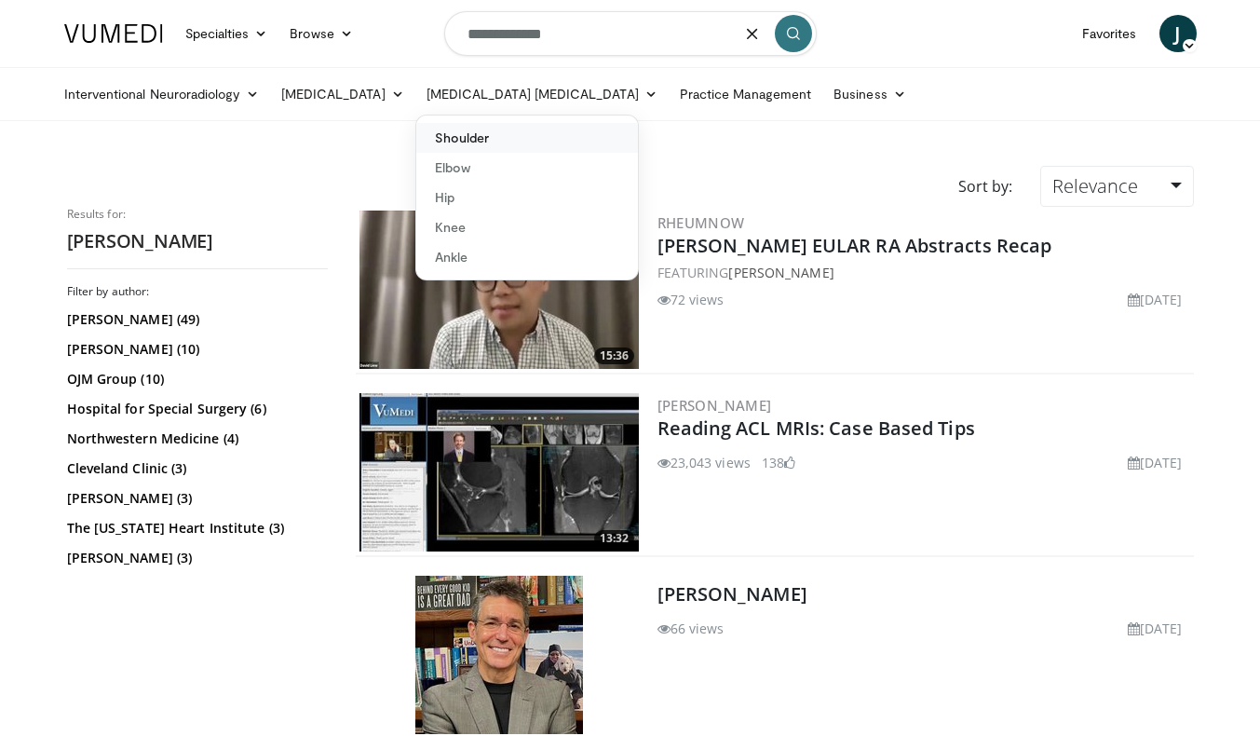
click at [508, 135] on link "Shoulder" at bounding box center [527, 138] width 222 height 30
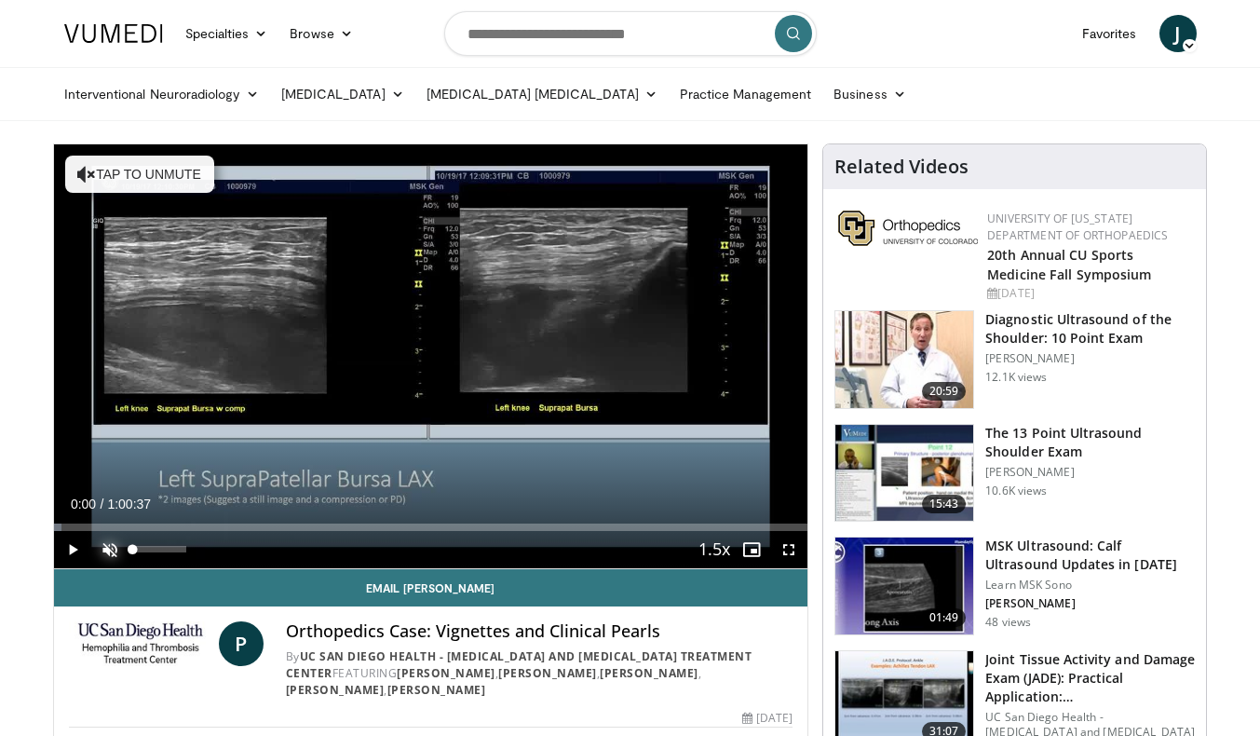
click at [109, 543] on span "Video Player" at bounding box center [109, 549] width 37 height 37
click at [73, 546] on span "Video Player" at bounding box center [72, 549] width 37 height 37
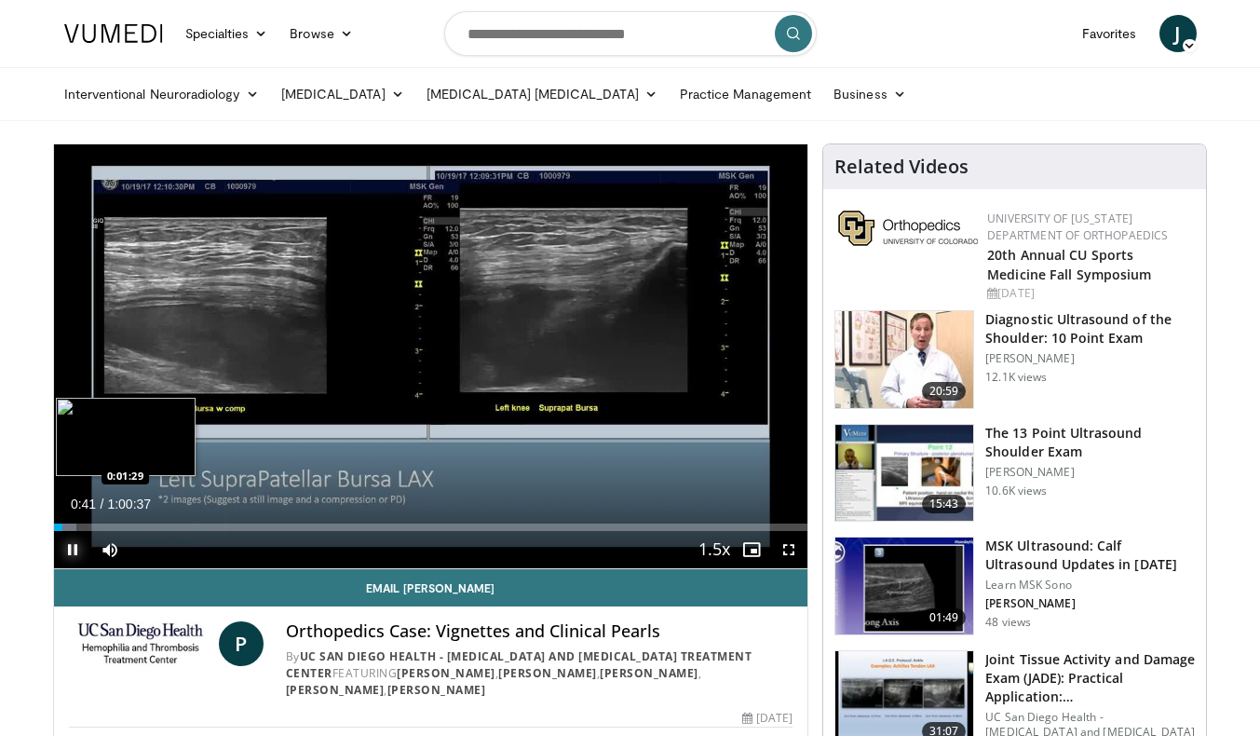
click at [72, 527] on div "Progress Bar" at bounding box center [66, 526] width 20 height 7
click at [79, 524] on div "Loaded : 3.54% 0:01:30 0:01:56" at bounding box center [431, 526] width 754 height 7
click at [92, 523] on div "Loaded : 5.18% 0:03:08 0:03:04" at bounding box center [431, 526] width 754 height 7
click at [102, 521] on div "Loaded : 6.05% 0:03:09 0:03:44" at bounding box center [431, 522] width 754 height 18
click at [126, 528] on div "Loaded : 7.36% 0:03:54 0:05:50" at bounding box center [431, 526] width 754 height 7
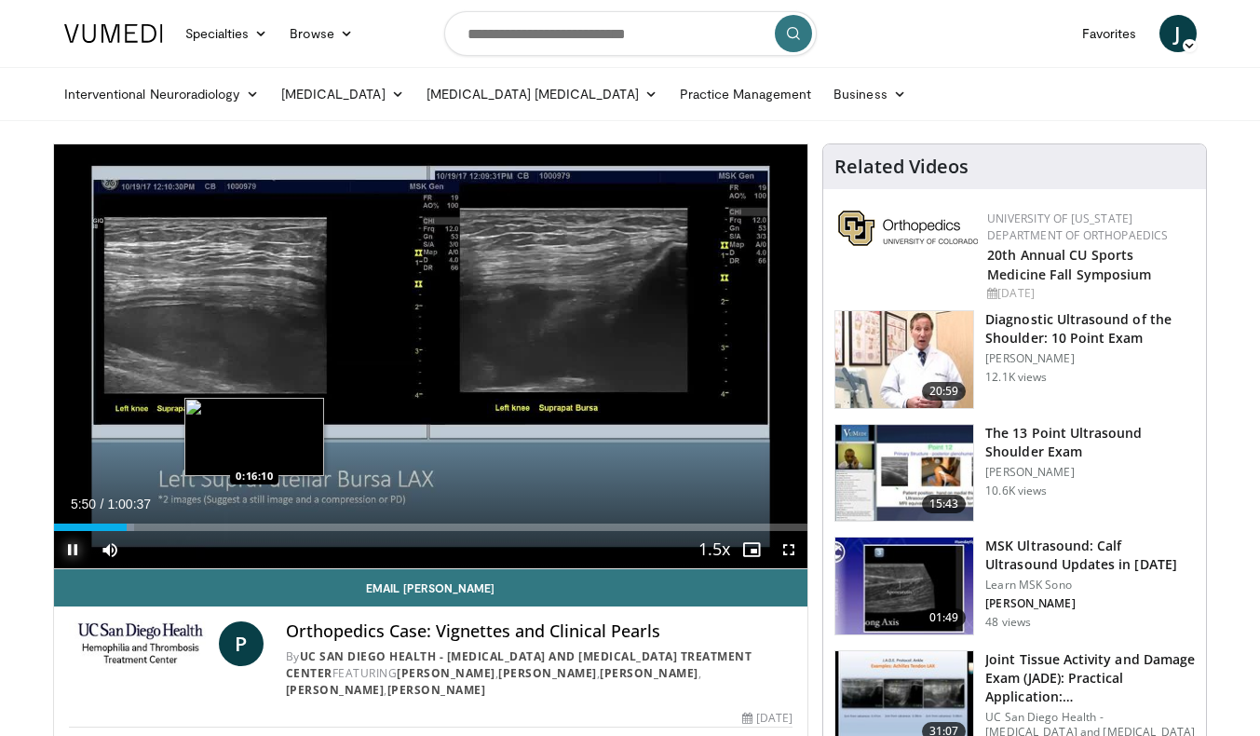
click at [254, 530] on div "Loaded : 10.72% 0:05:50 0:16:10" at bounding box center [431, 526] width 754 height 7
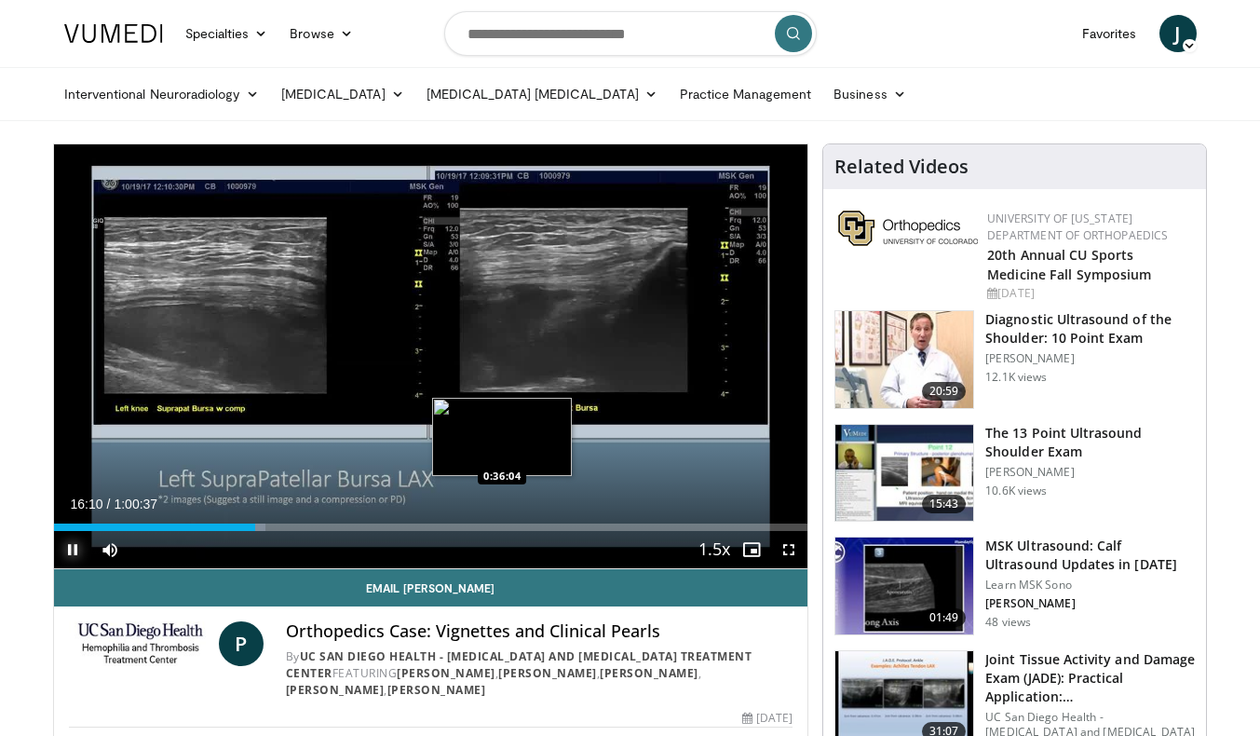
click at [502, 523] on div "Loaded : 28.04% 0:16:10 0:36:04" at bounding box center [431, 526] width 754 height 7
